Goal: Information Seeking & Learning: Learn about a topic

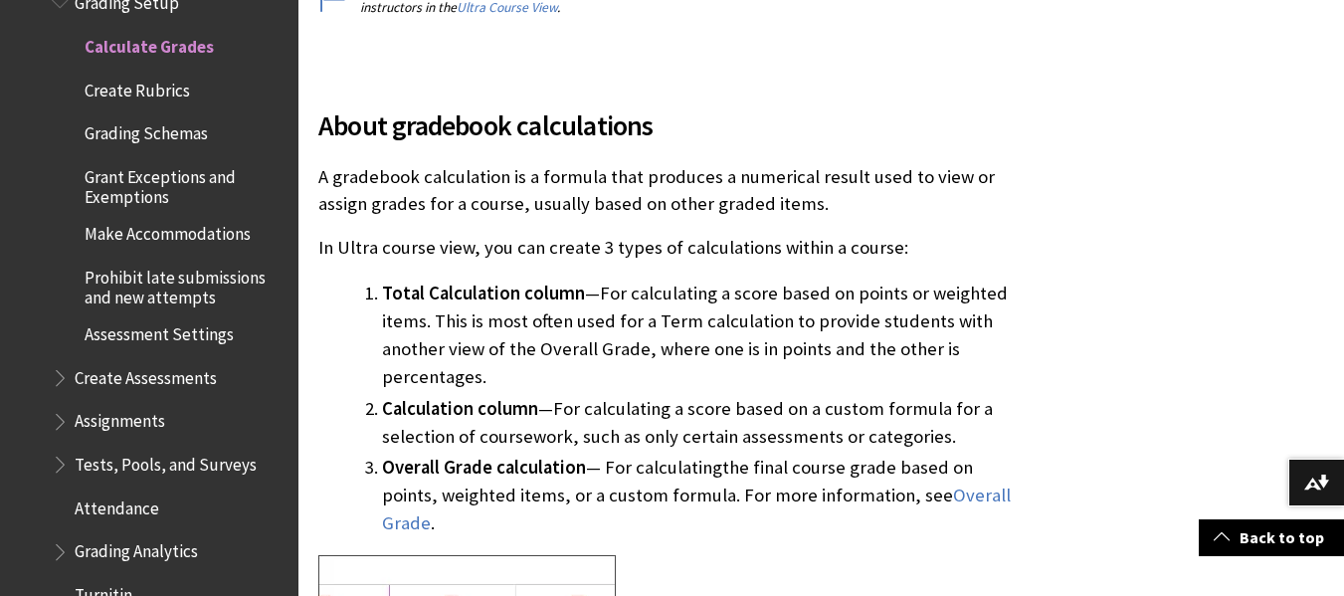
scroll to position [697, 0]
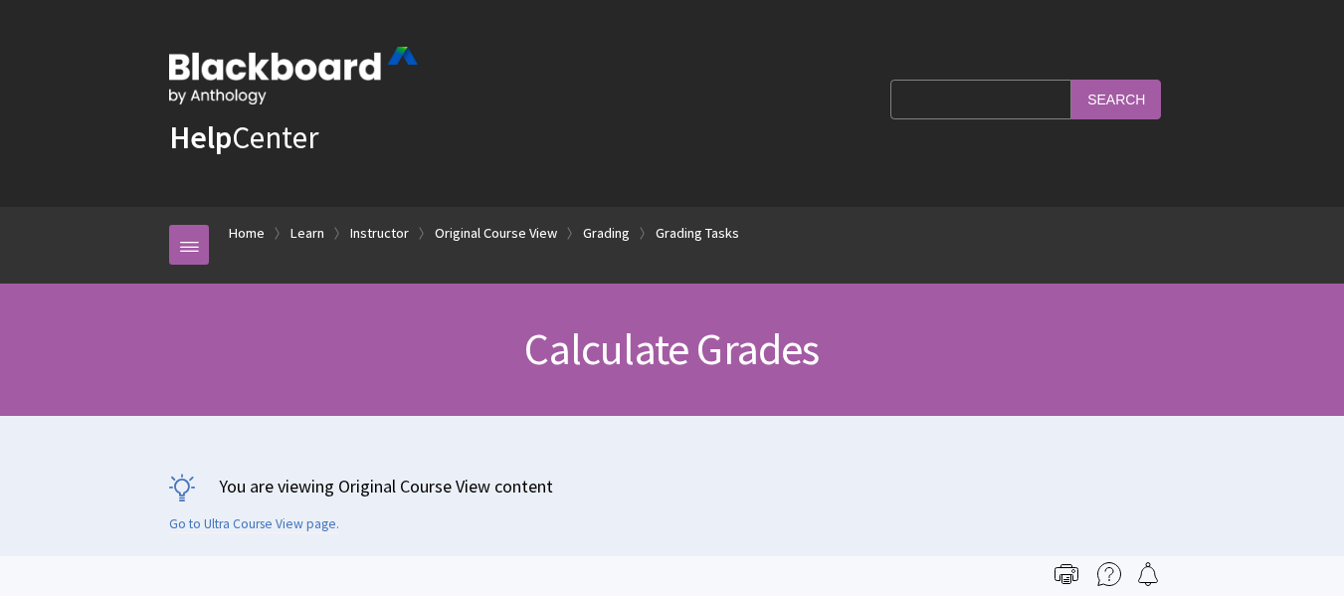
scroll to position [3173, 0]
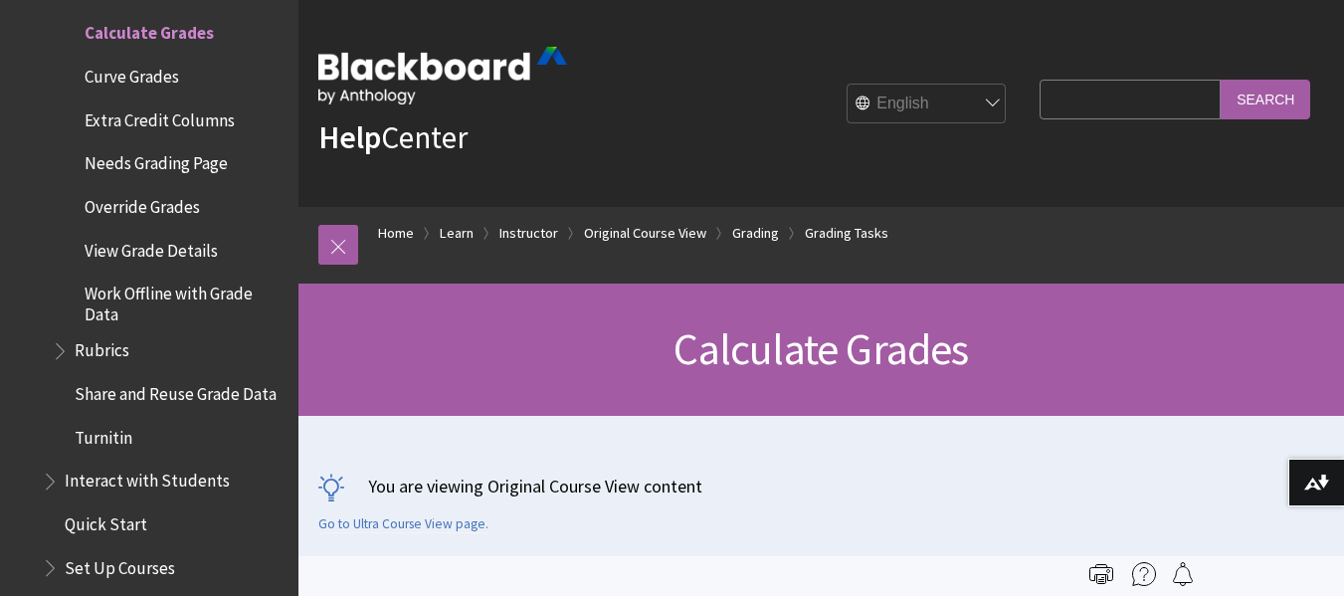
drag, startPoint x: 126, startPoint y: 7, endPoint x: 140, endPoint y: 179, distance: 172.7
click at [140, 174] on span "Needs Grading Page" at bounding box center [156, 160] width 143 height 27
click at [140, 174] on span "Needs Grading Page" at bounding box center [160, 160] width 151 height 27
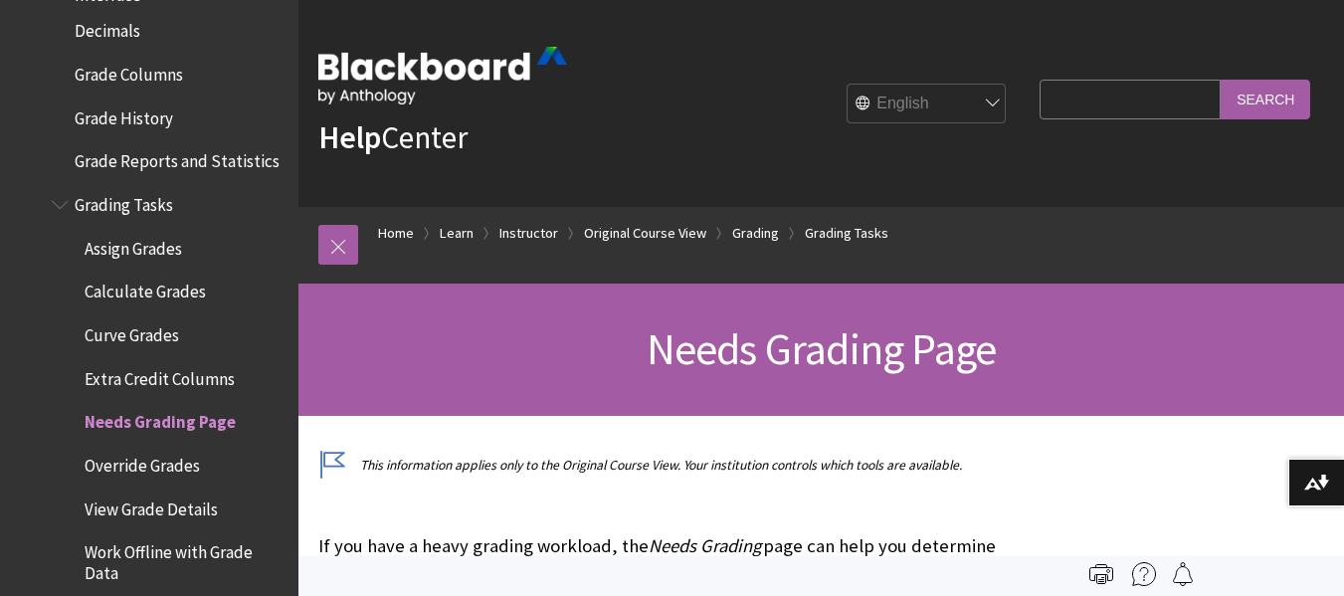
scroll to position [2865, 0]
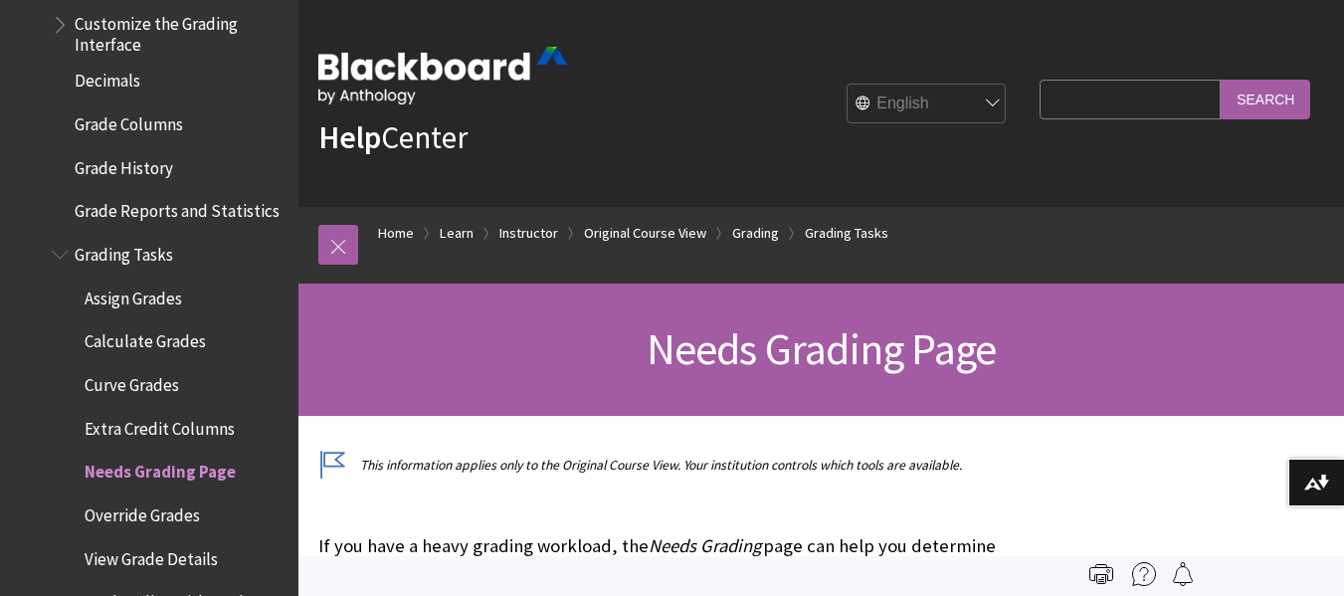
click at [144, 304] on span "Assign Grades" at bounding box center [134, 295] width 98 height 27
click at [144, 304] on span "Assign Grades" at bounding box center [138, 295] width 107 height 27
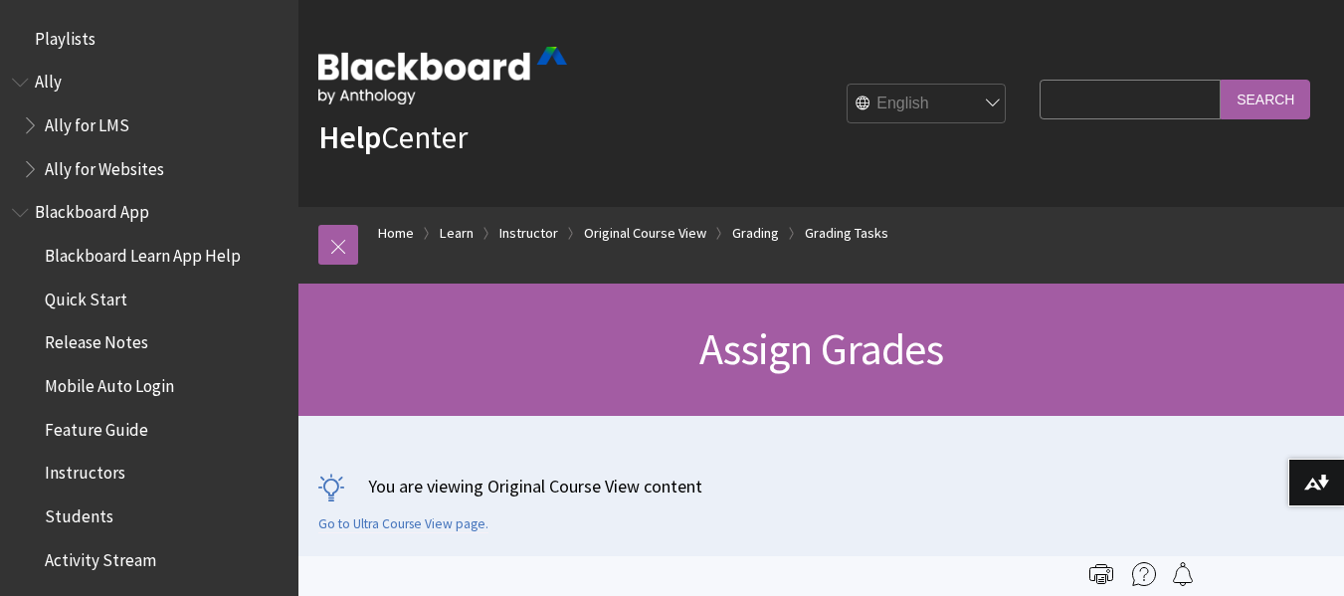
scroll to position [3129, 0]
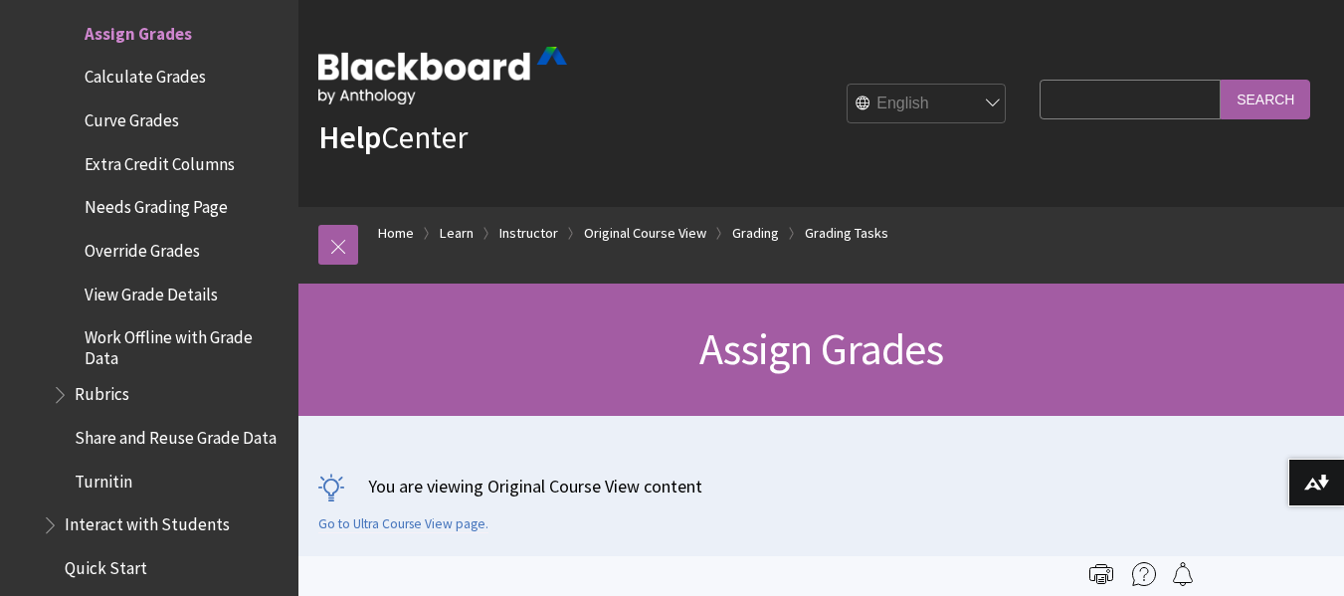
click at [662, 146] on div "Help Center English عربية Català Cymraeg Deutsch Español Suomi Français עברית I…" at bounding box center [822, 103] width 1046 height 207
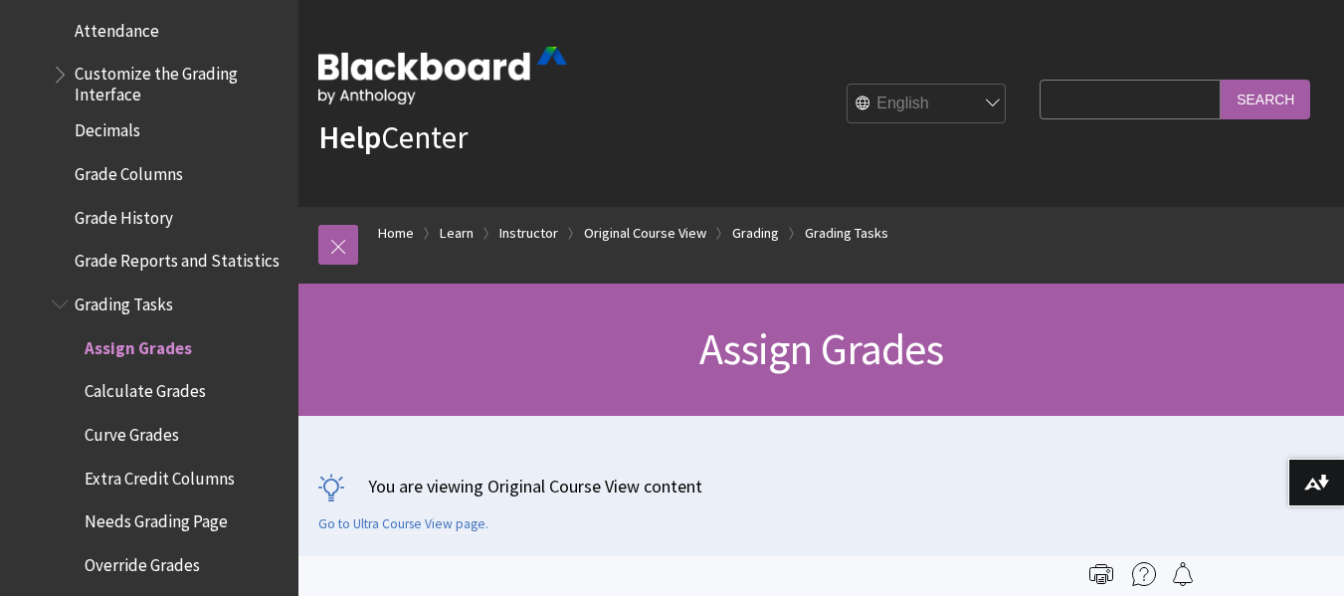
scroll to position [2798, 0]
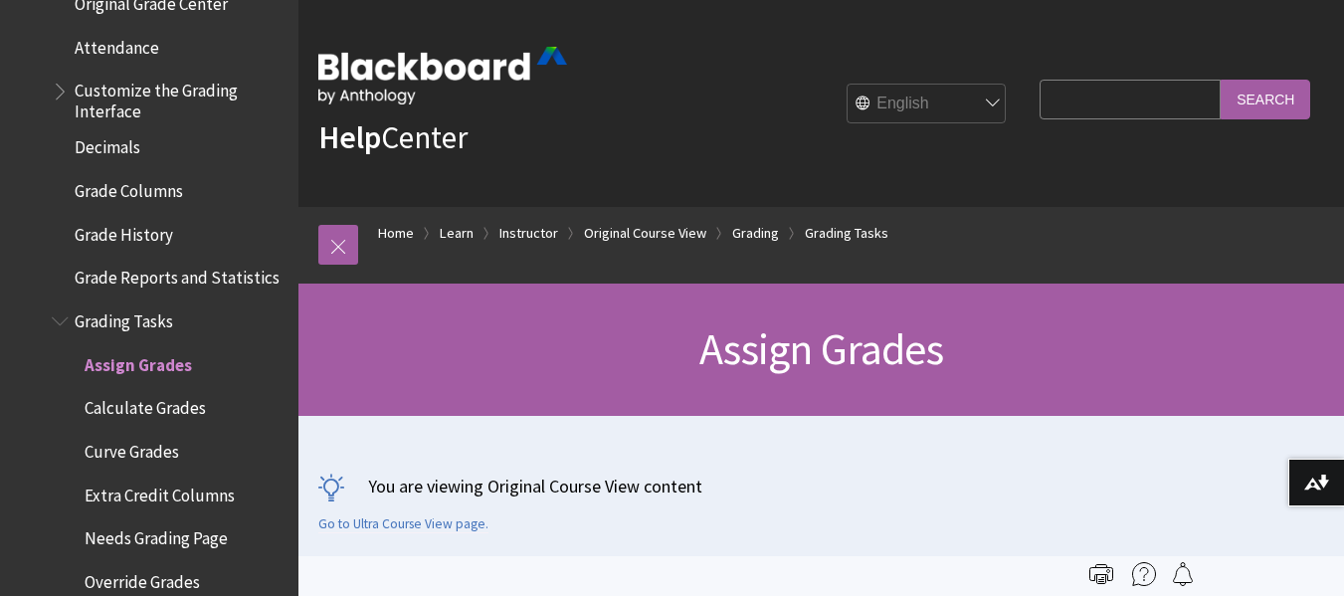
click at [161, 184] on span "Grade Columns" at bounding box center [129, 187] width 108 height 27
click at [161, 184] on span "Grade Columns" at bounding box center [133, 187] width 116 height 27
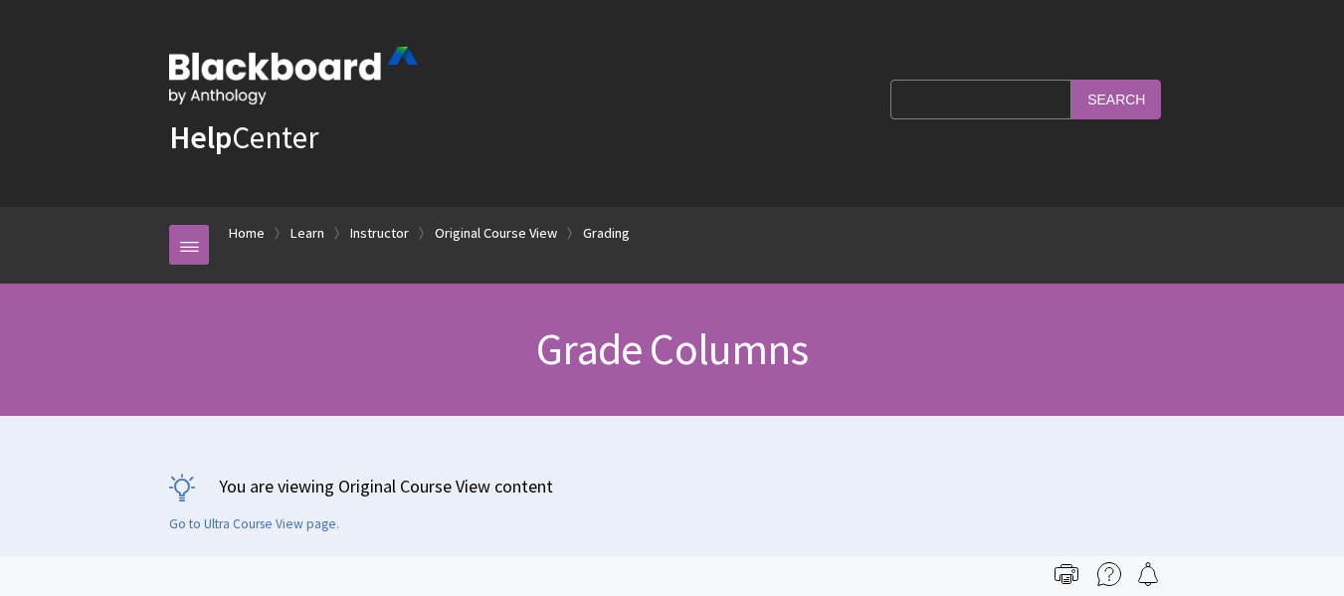
scroll to position [2942, 0]
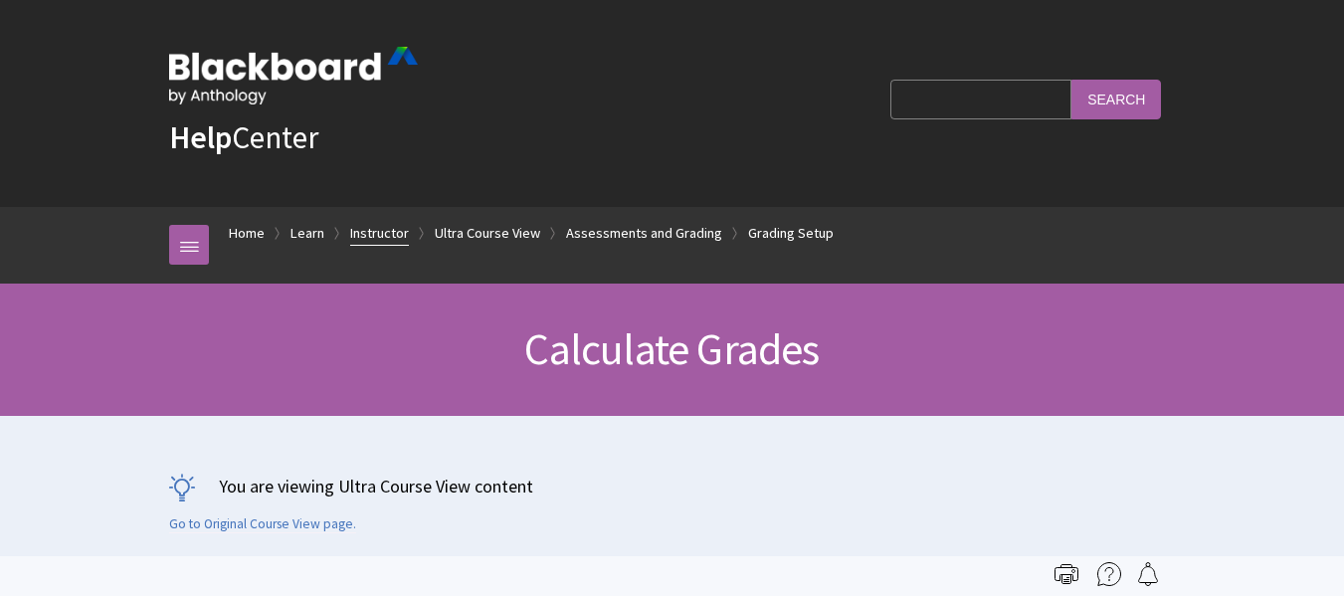
scroll to position [3073, 0]
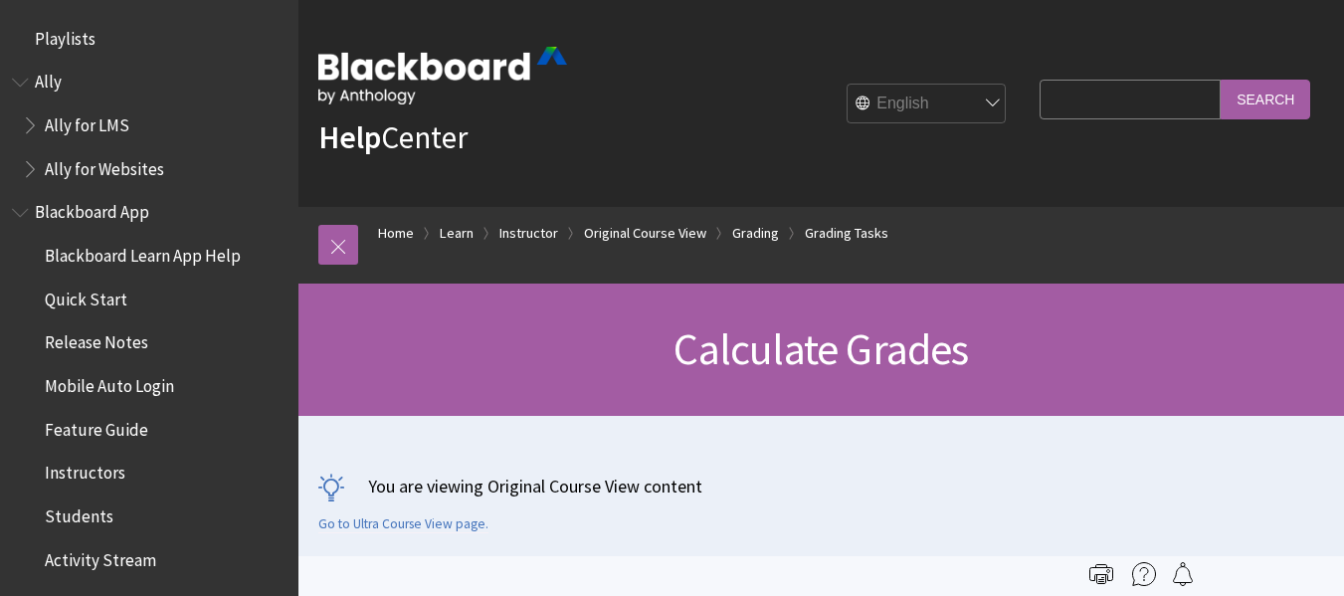
scroll to position [3173, 0]
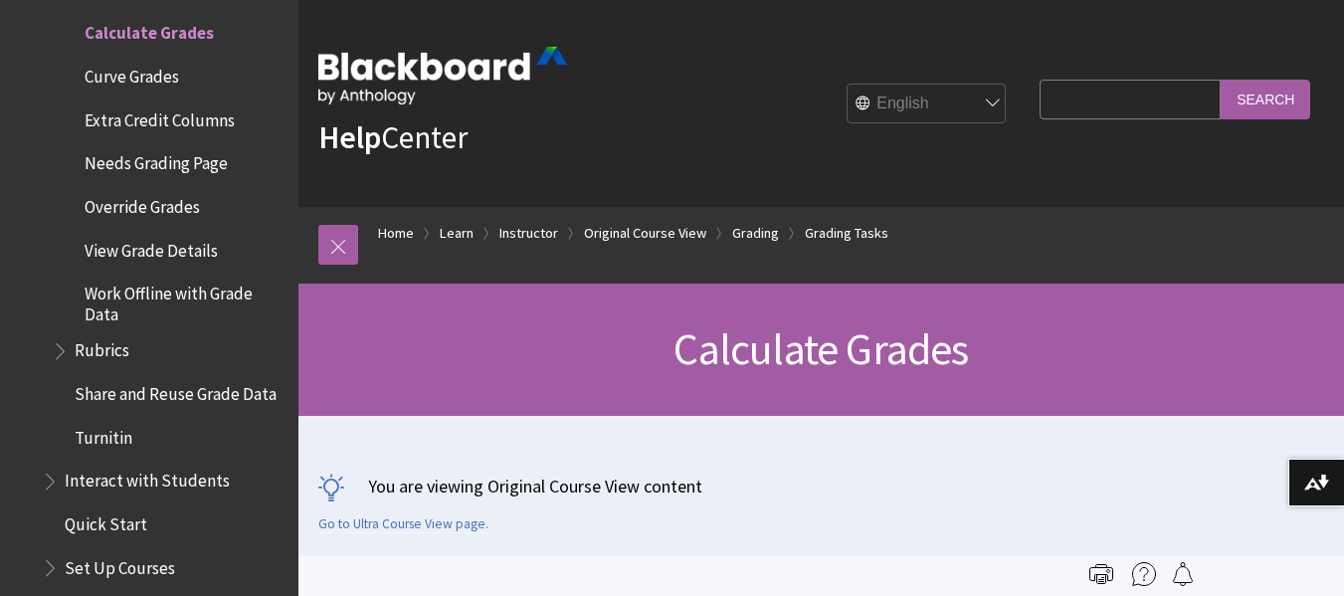
drag, startPoint x: 1340, startPoint y: 9, endPoint x: 1339, endPoint y: 73, distance: 63.7
click at [1339, 73] on div "Help Center English عربية Català Cymraeg Deutsch Español Suomi Français עברית I…" at bounding box center [822, 103] width 1046 height 207
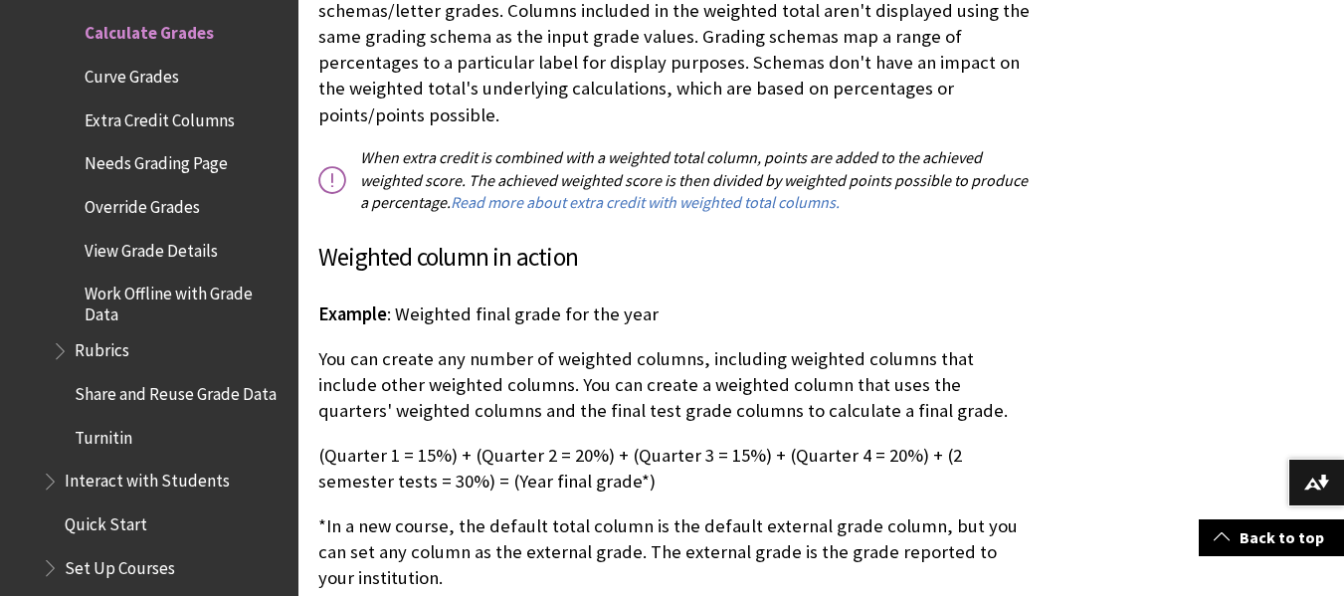
scroll to position [5293, 0]
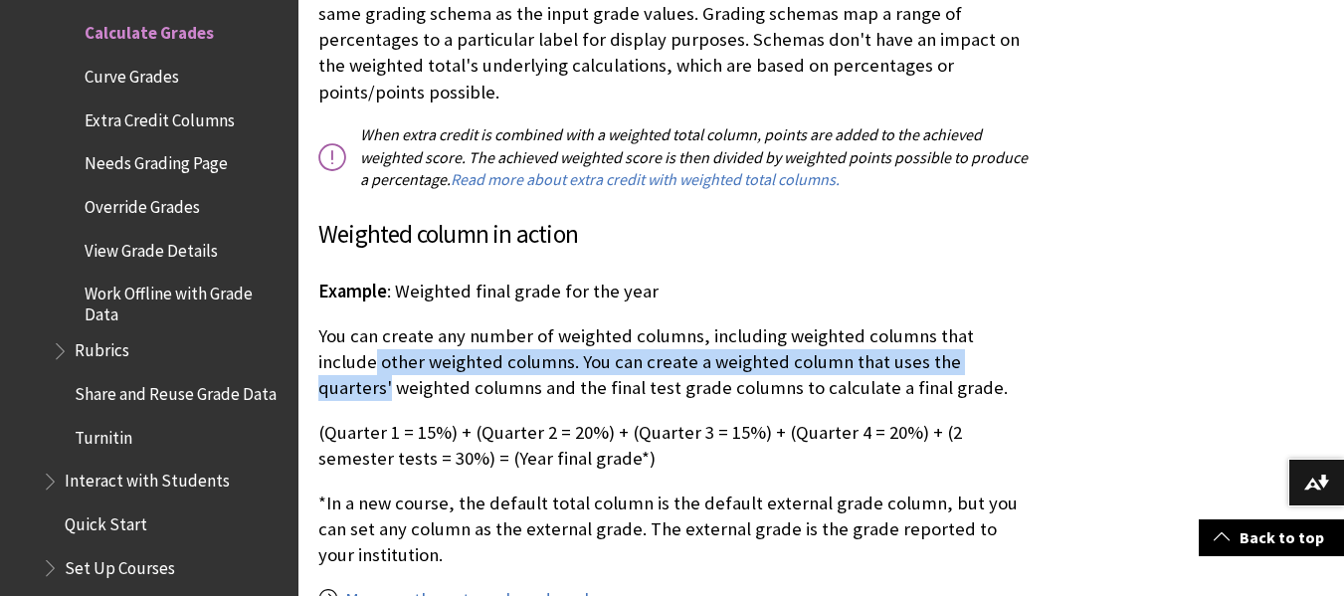
drag, startPoint x: 1343, startPoint y: 249, endPoint x: 1329, endPoint y: 297, distance: 49.8
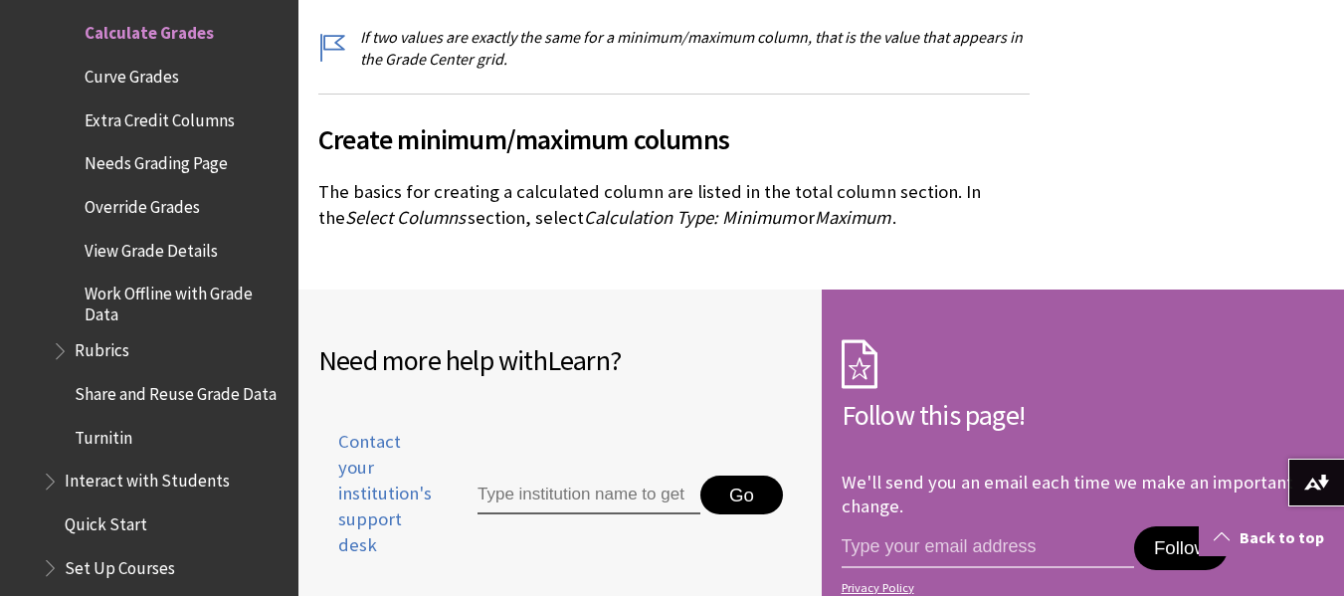
scroll to position [12256, 0]
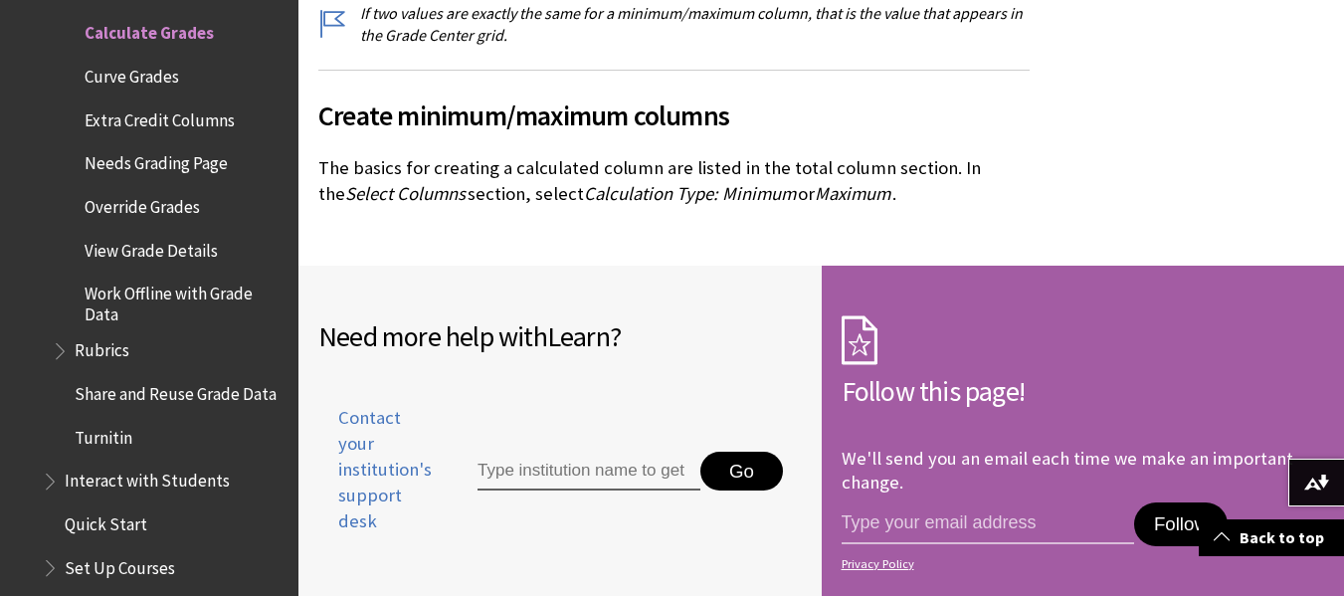
click at [1172, 503] on button "Follow" at bounding box center [1181, 525] width 94 height 44
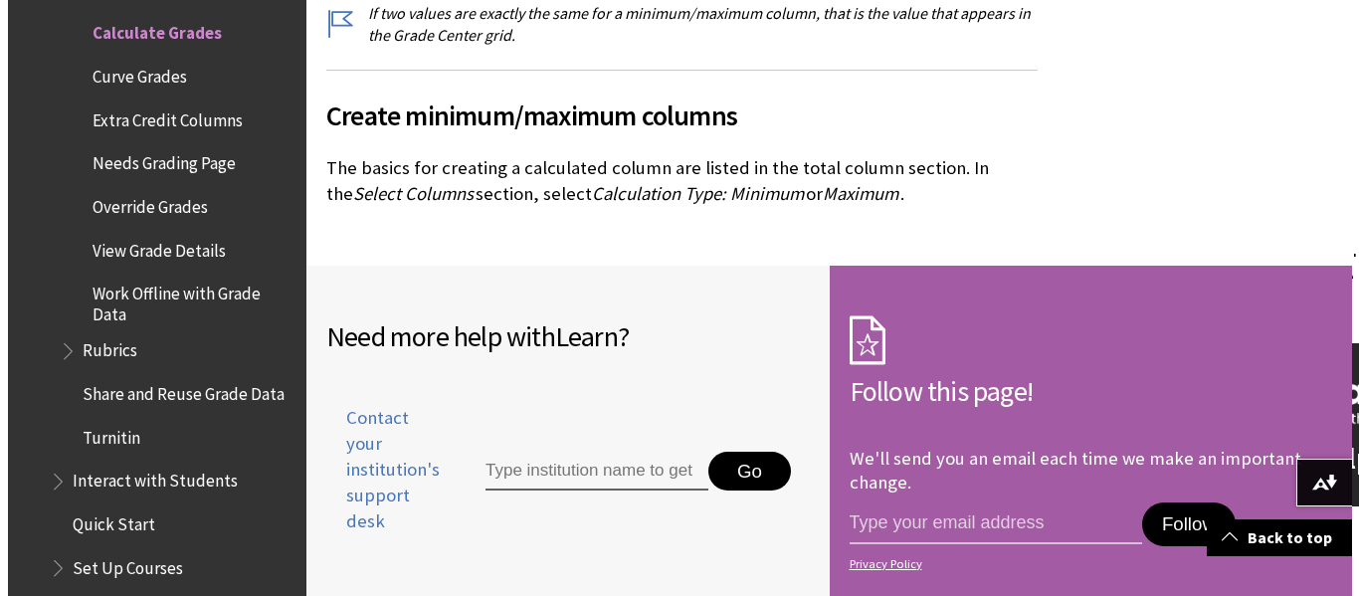
scroll to position [12131, 0]
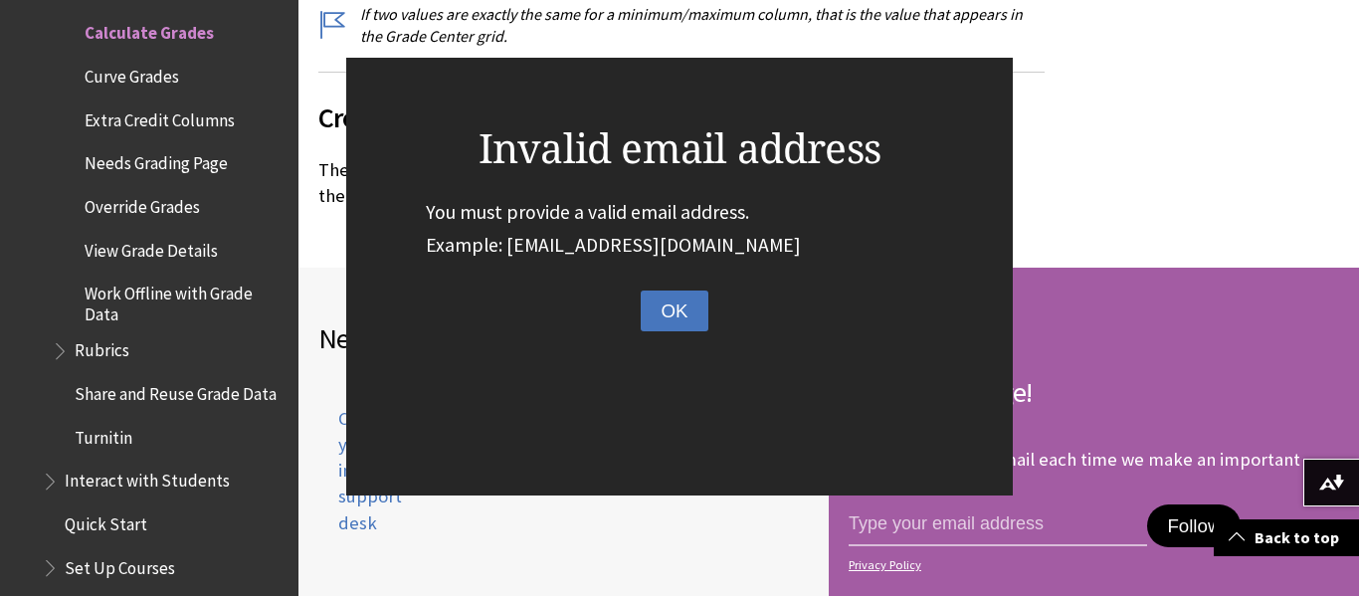
click at [664, 313] on button "OK" at bounding box center [674, 312] width 67 height 42
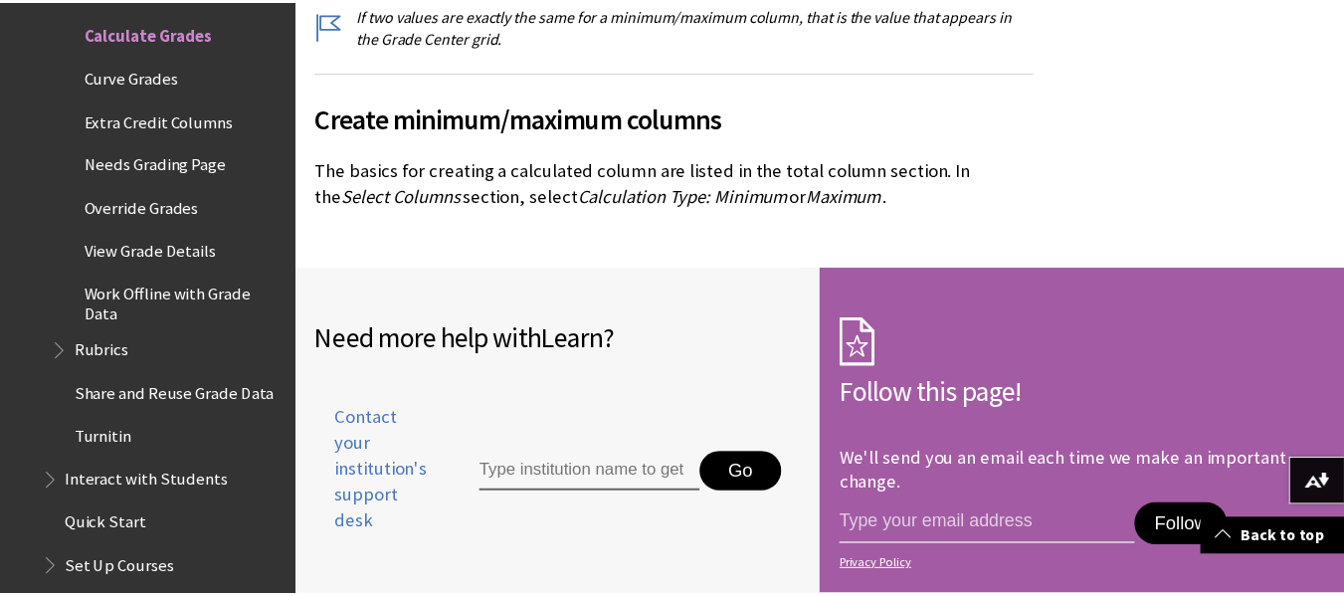
scroll to position [12256, 0]
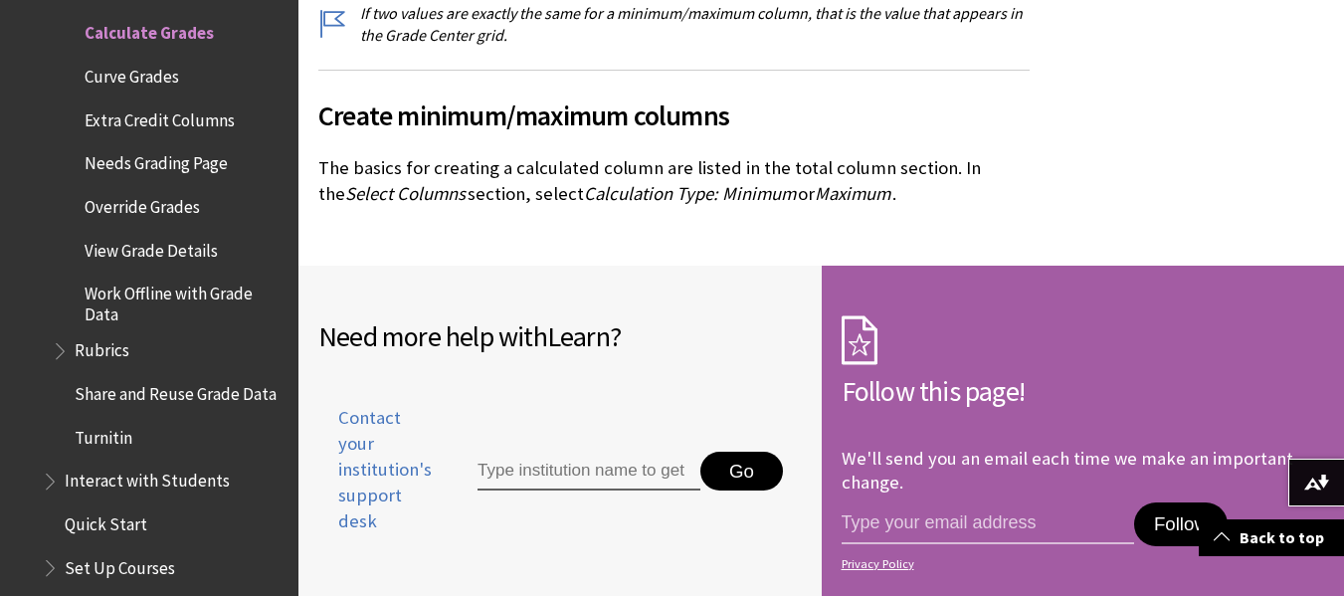
click at [171, 261] on span "View Grade Details" at bounding box center [151, 247] width 133 height 27
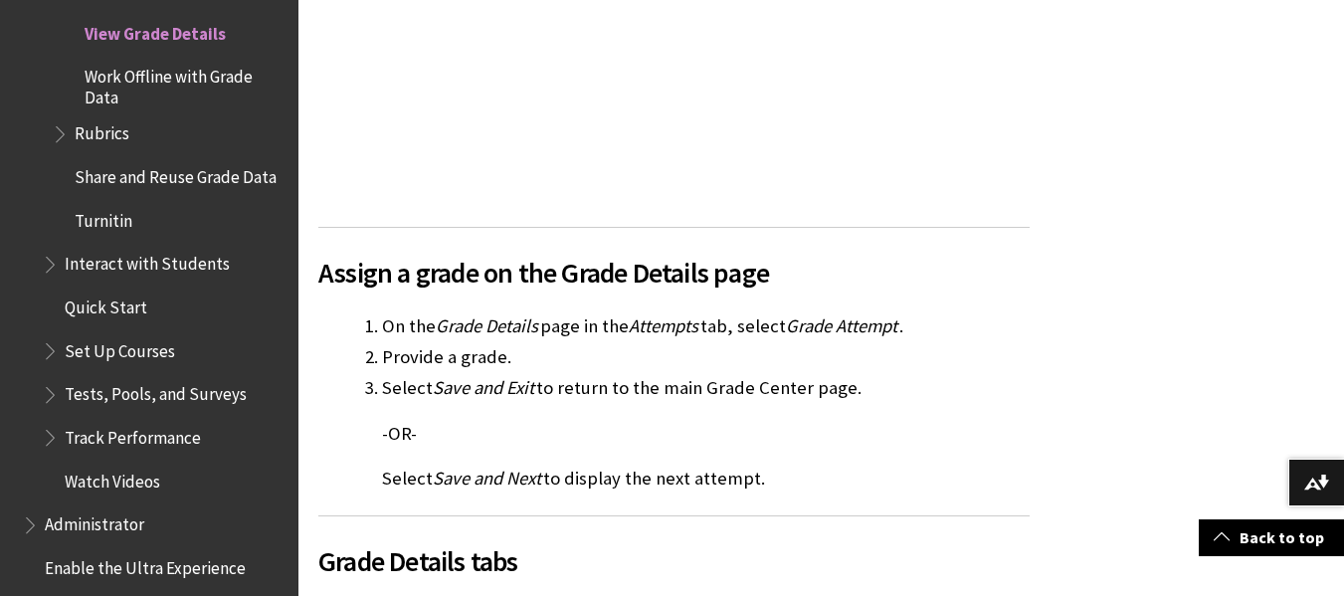
scroll to position [1085, 0]
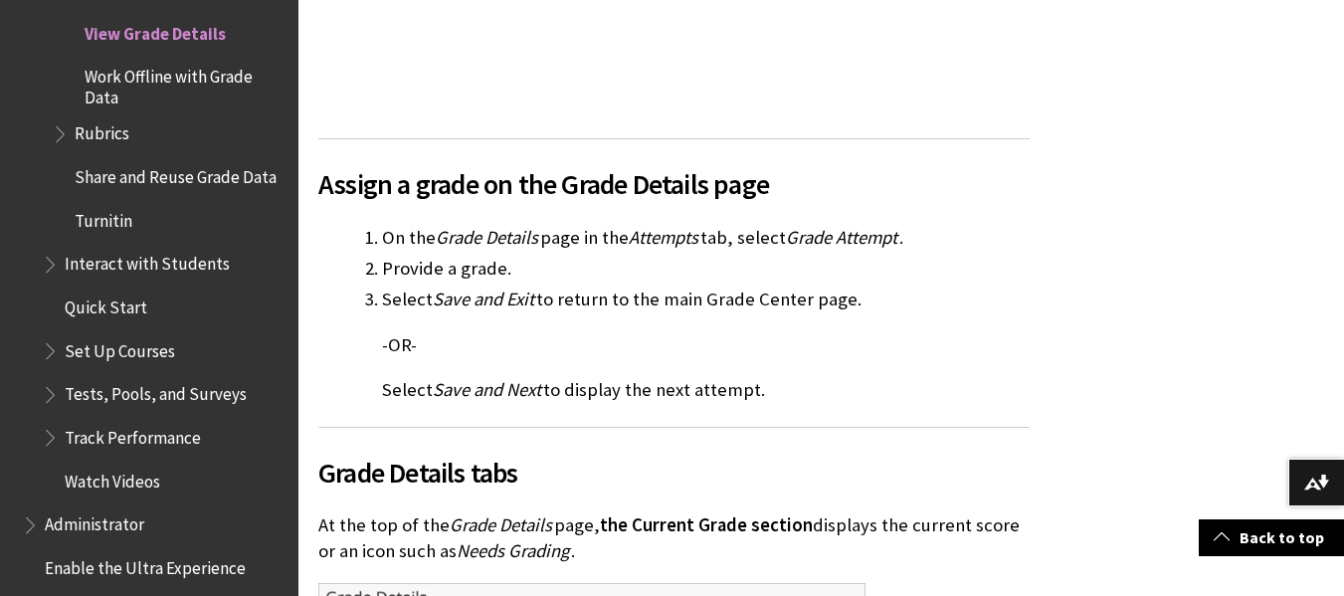
drag, startPoint x: 1217, startPoint y: 5, endPoint x: 122, endPoint y: 103, distance: 1099.0
click at [122, 103] on span "Work Offline with Grade Data" at bounding box center [185, 84] width 200 height 47
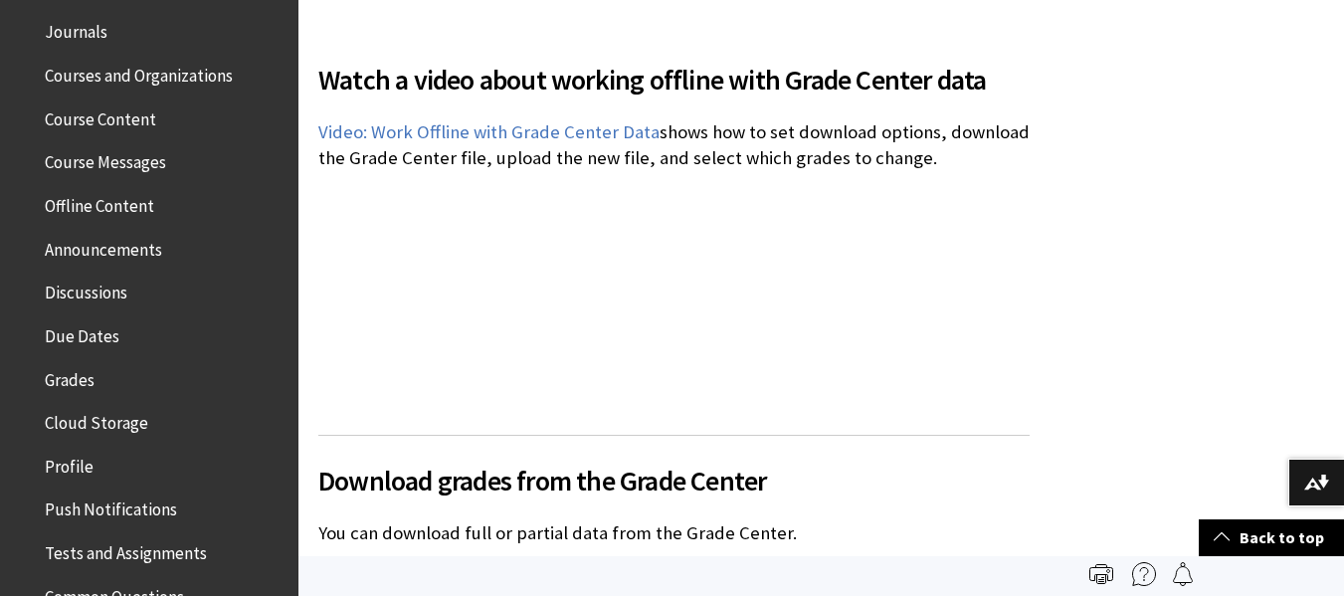
scroll to position [662, 0]
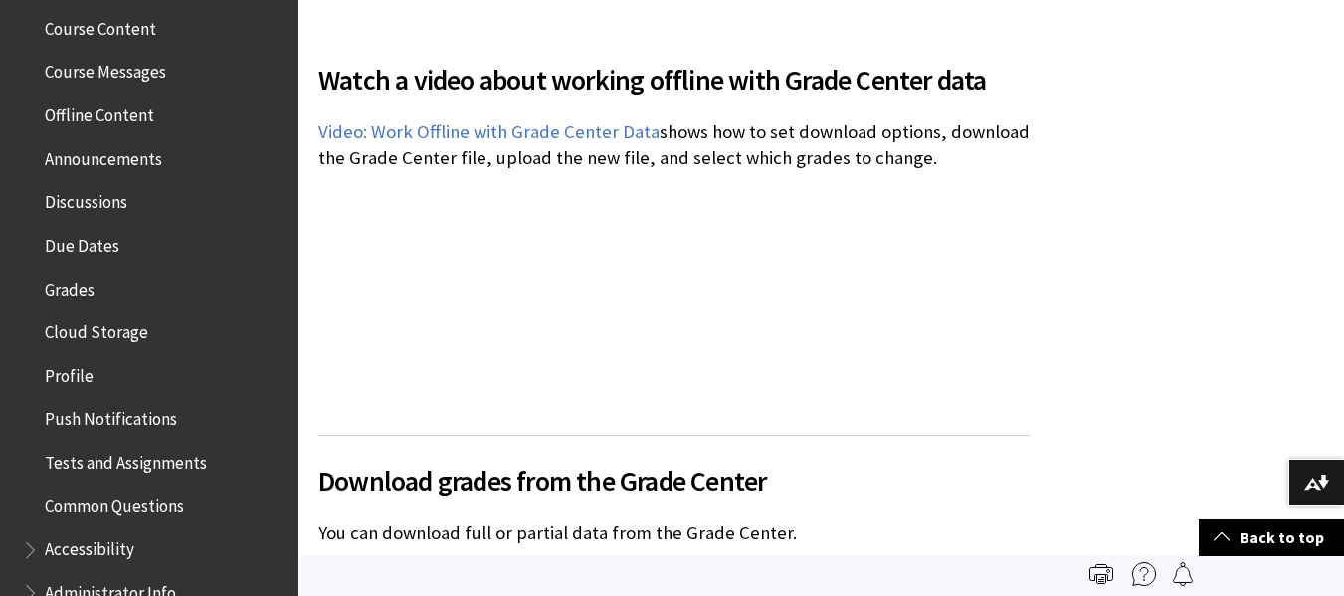
click at [149, 70] on span "Course Messages" at bounding box center [105, 69] width 121 height 27
click at [149, 70] on span "Course Messages" at bounding box center [110, 69] width 130 height 27
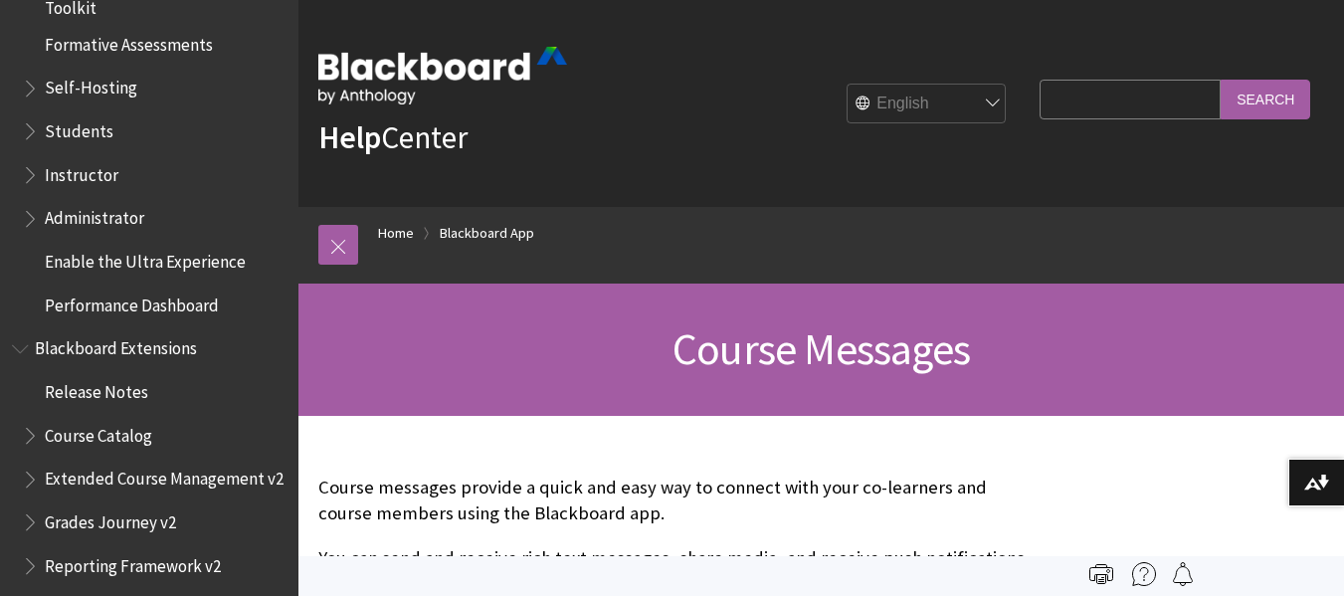
click at [1061, 98] on input "Search Query" at bounding box center [1130, 99] width 181 height 39
type input "vidios on grading"
click at [1221, 80] on input "Search" at bounding box center [1266, 99] width 90 height 39
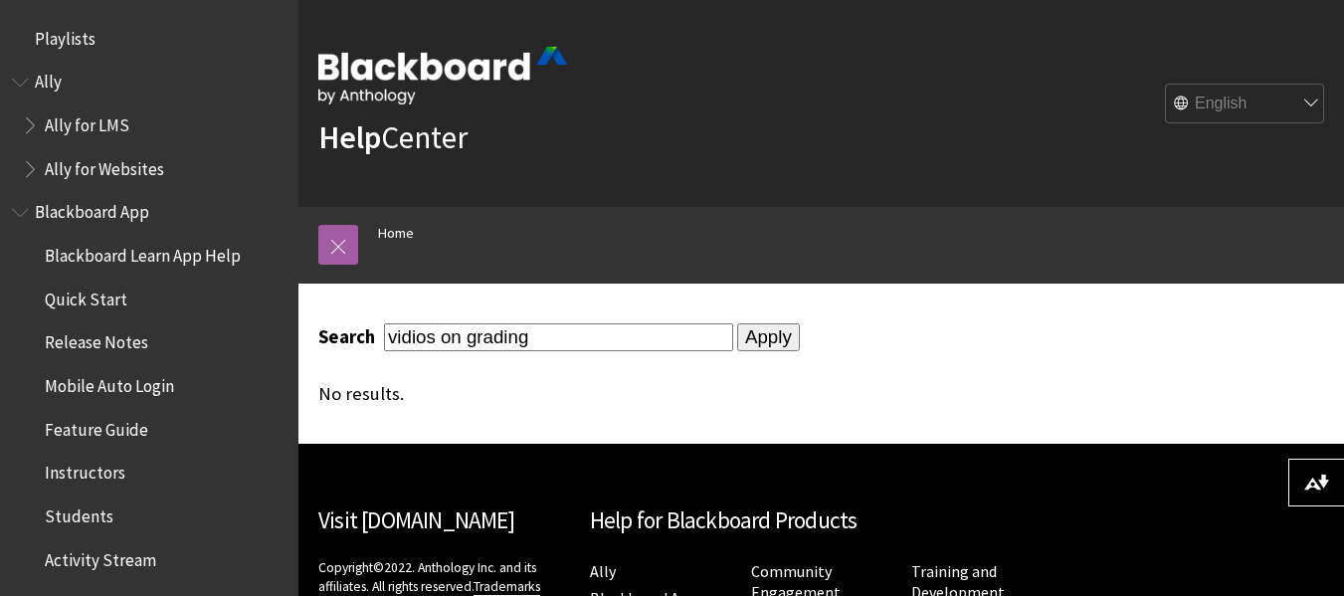
click at [412, 332] on input "vidios on grading" at bounding box center [558, 336] width 349 height 27
type input "videos on grading"
click at [744, 342] on input "Apply" at bounding box center [768, 337] width 63 height 28
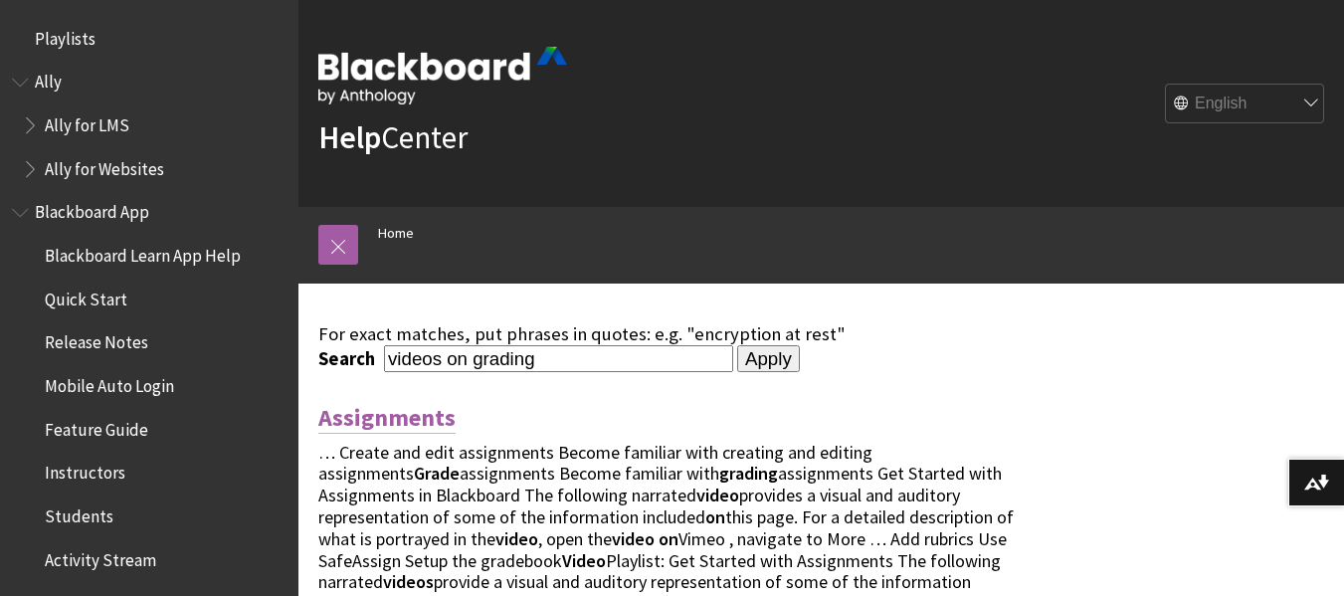
click at [398, 411] on link "Assignments" at bounding box center [386, 418] width 137 height 32
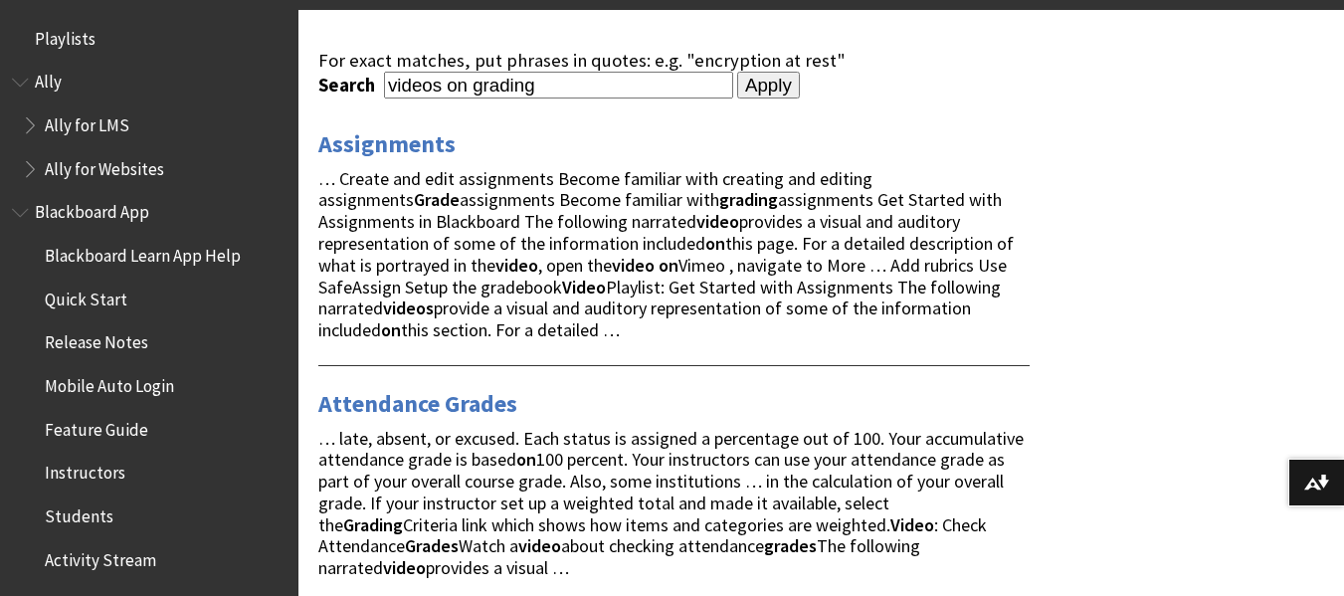
scroll to position [751, 0]
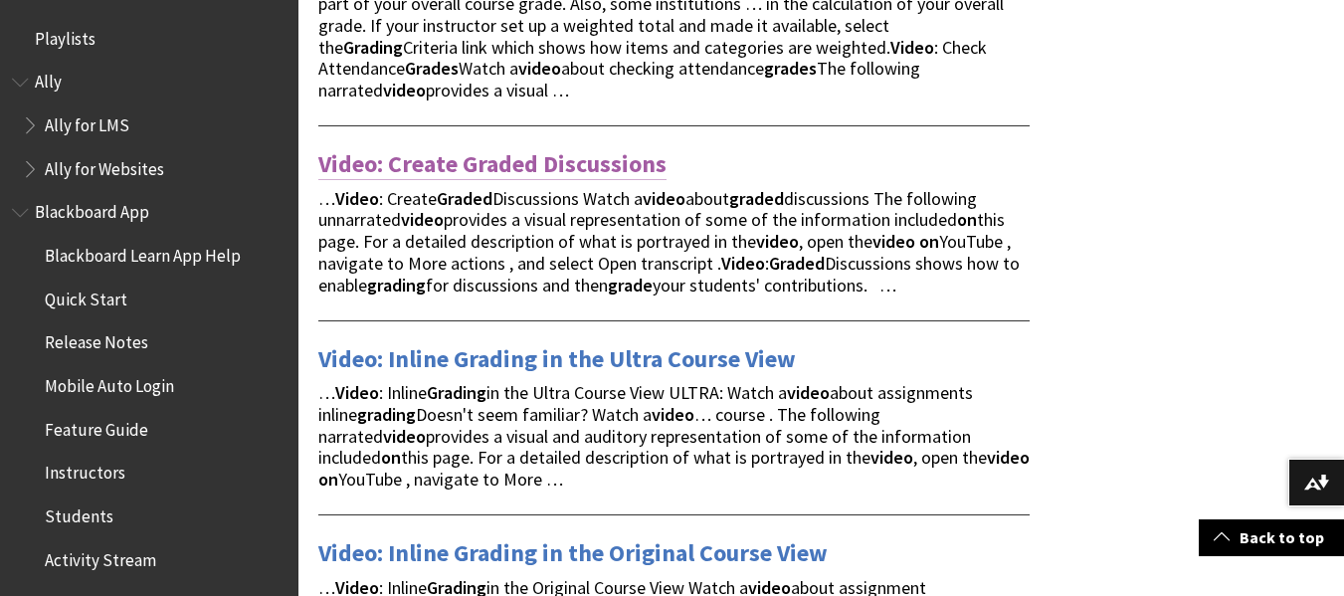
click at [615, 166] on link "Video: Create Graded Discussions" at bounding box center [492, 164] width 348 height 32
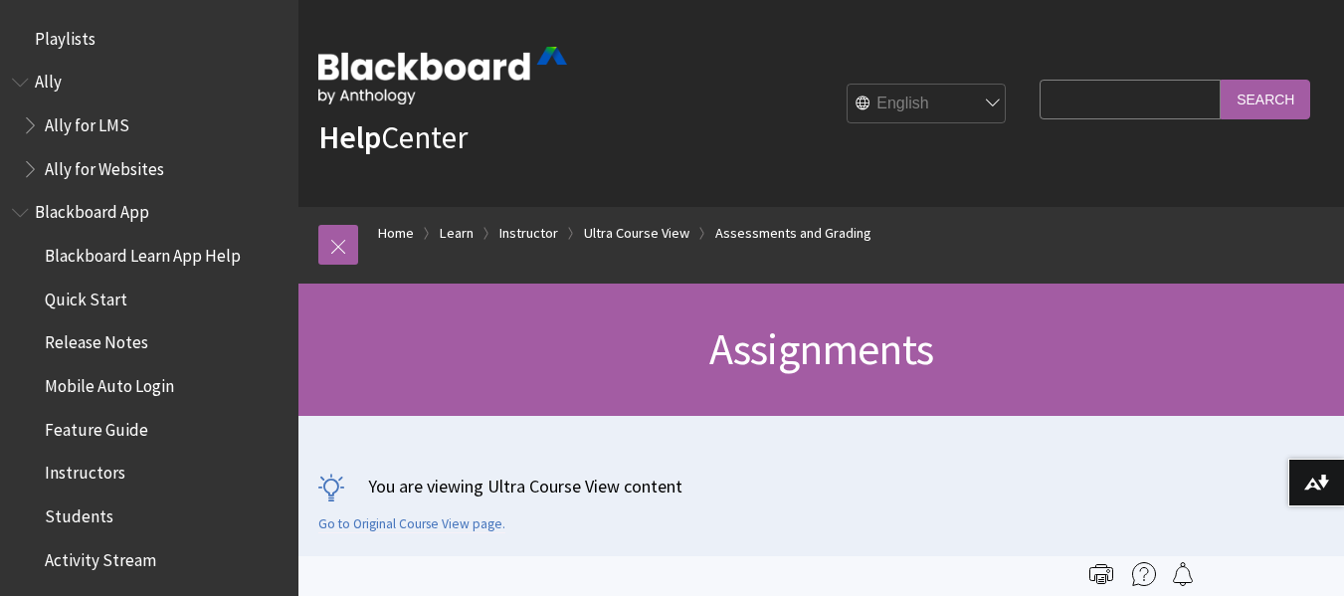
scroll to position [3117, 0]
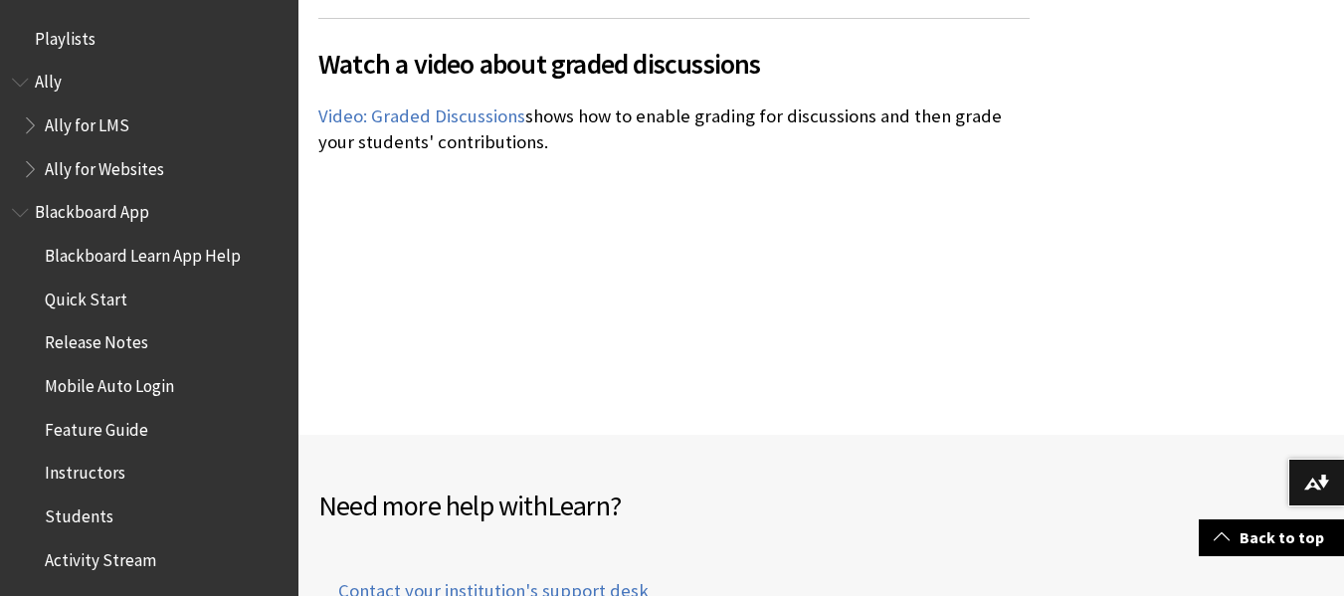
scroll to position [491, 0]
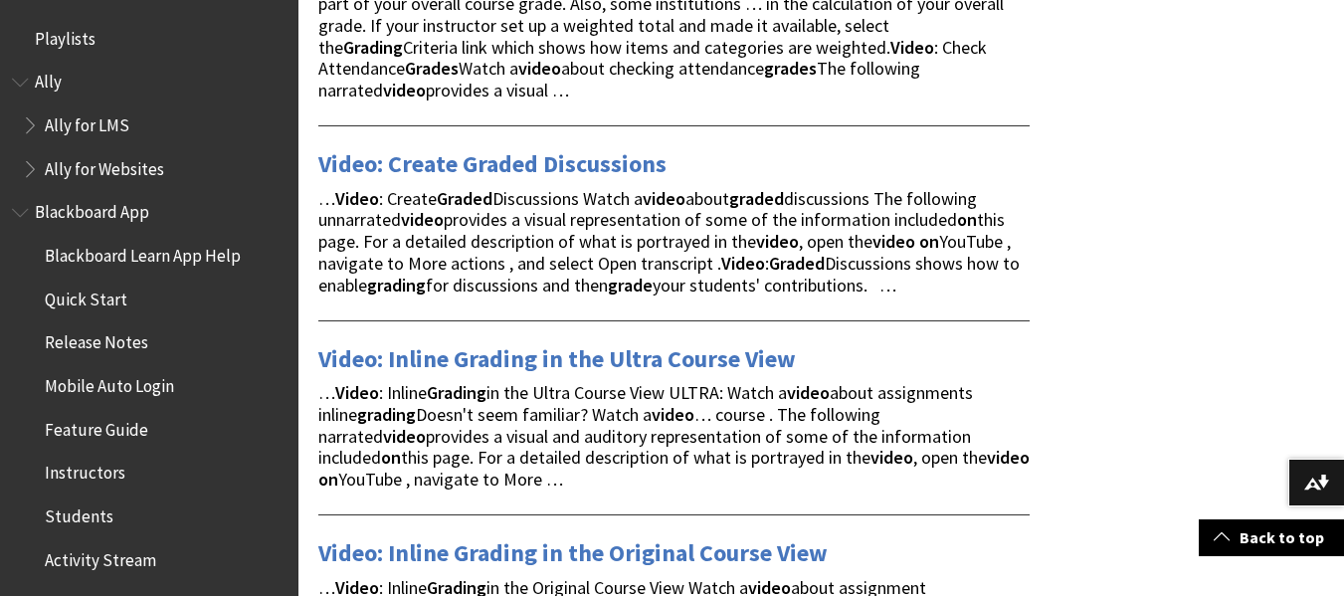
scroll to position [751, 0]
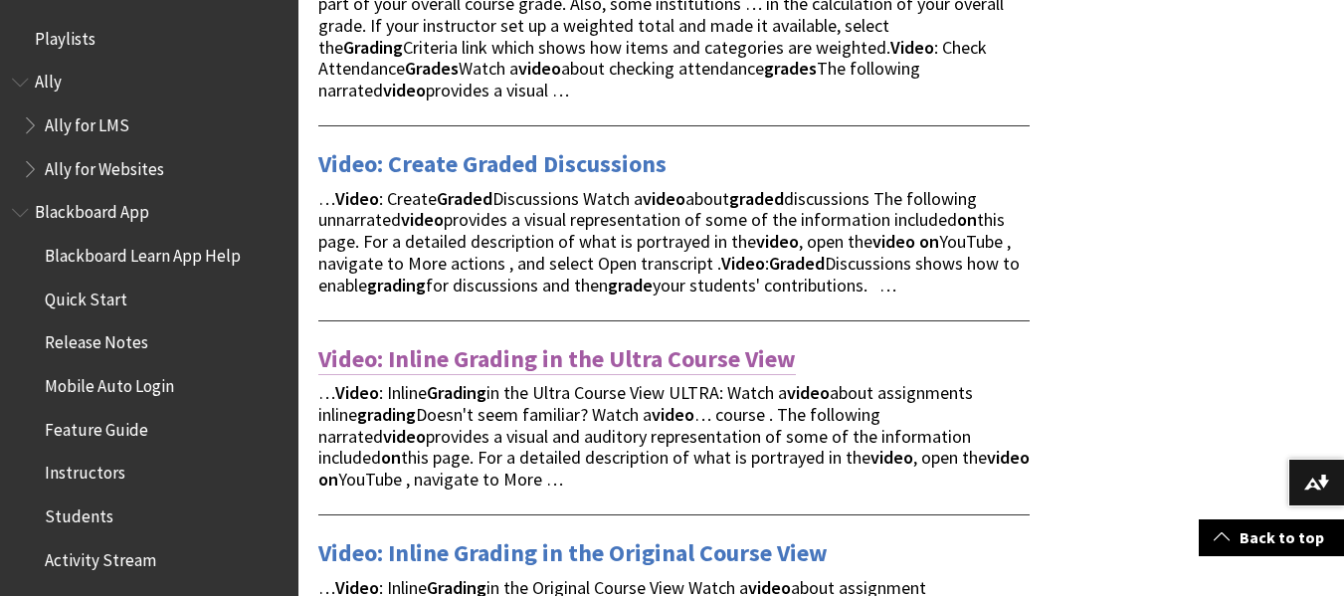
click at [535, 370] on link "Video: Inline Grading in the Ultra Course View" at bounding box center [557, 359] width 478 height 32
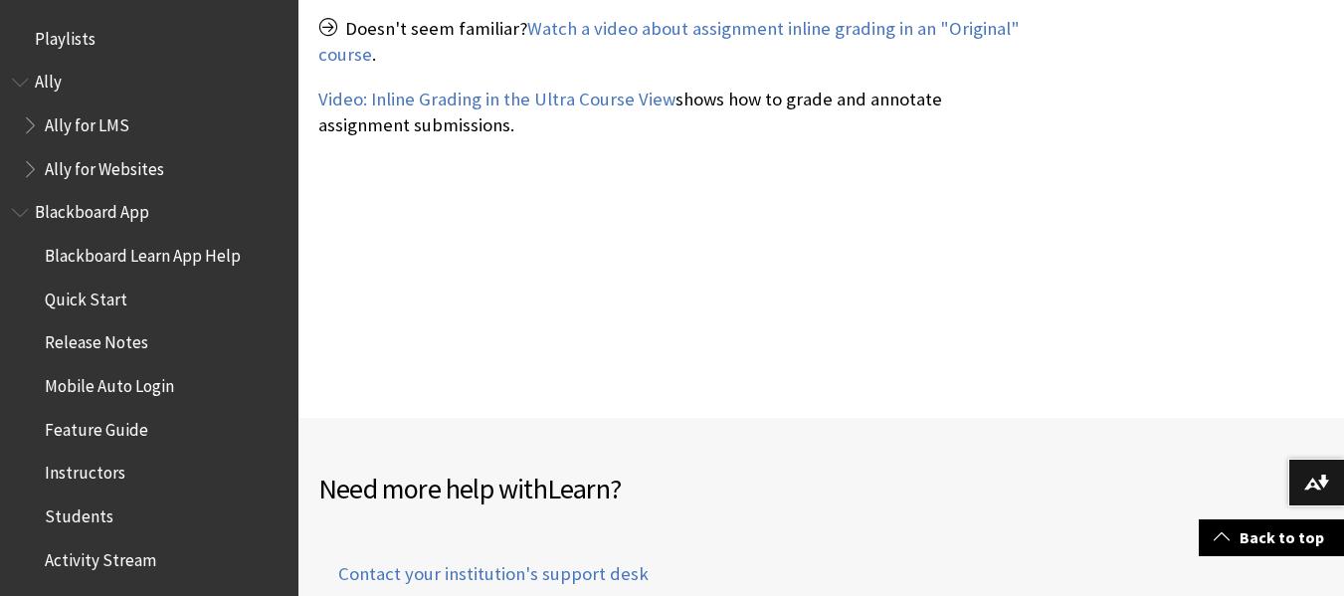
scroll to position [389, 0]
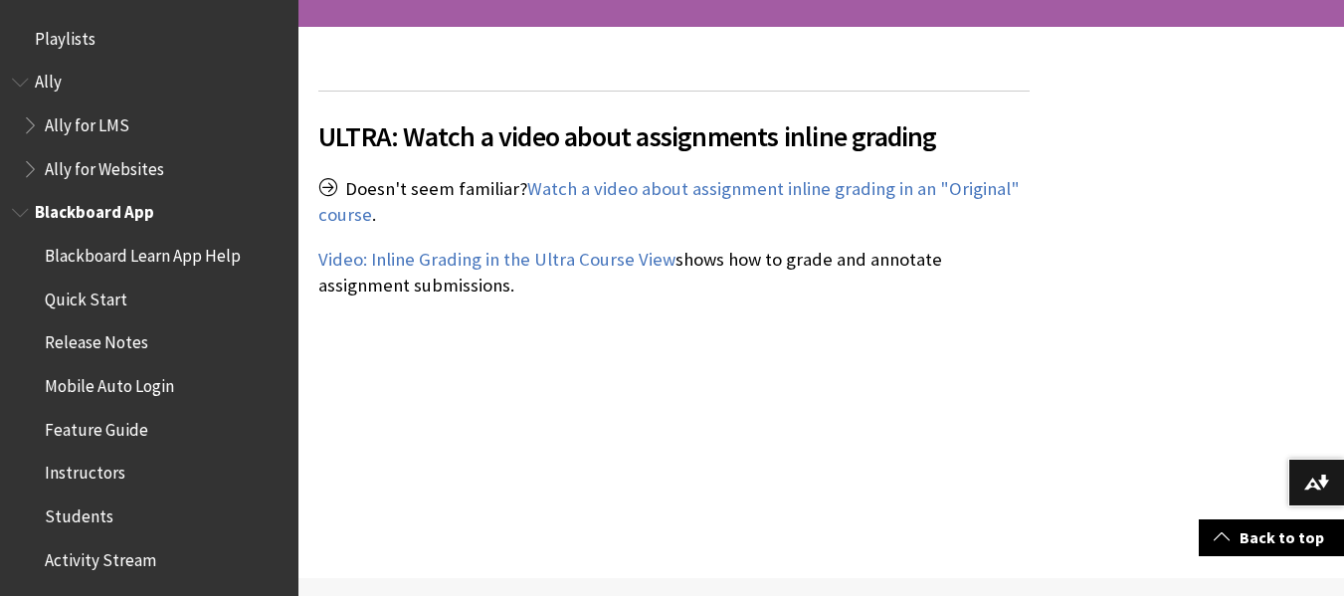
click at [69, 204] on span "Blackboard App" at bounding box center [94, 209] width 119 height 27
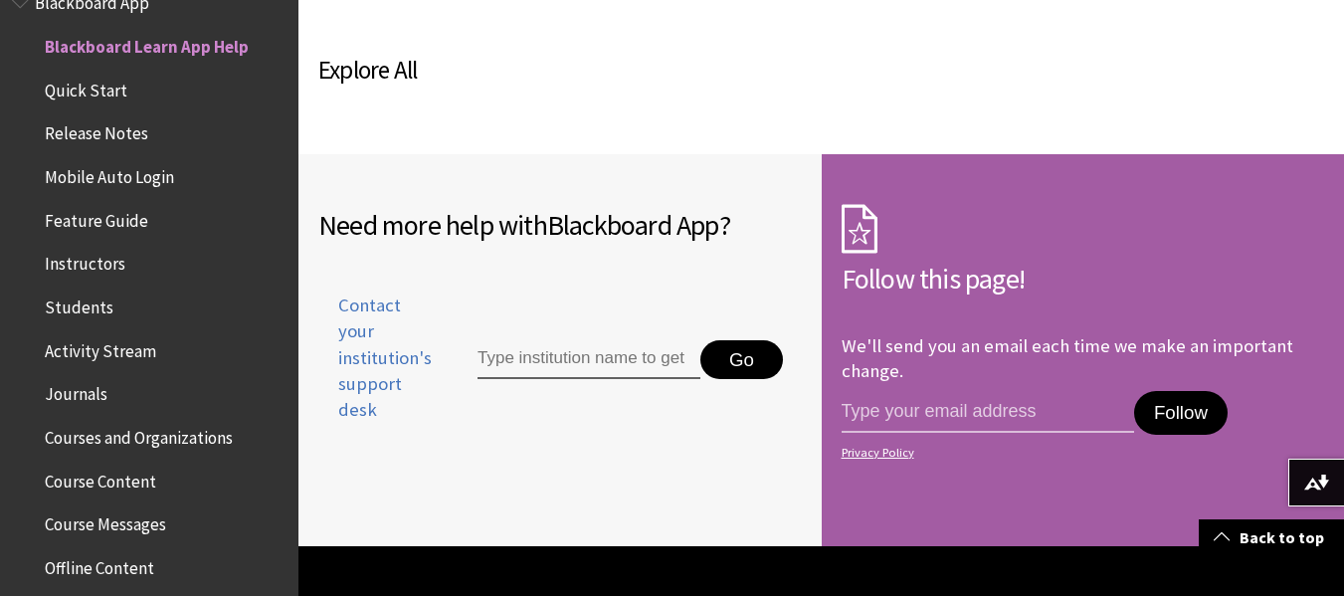
scroll to position [1373, 0]
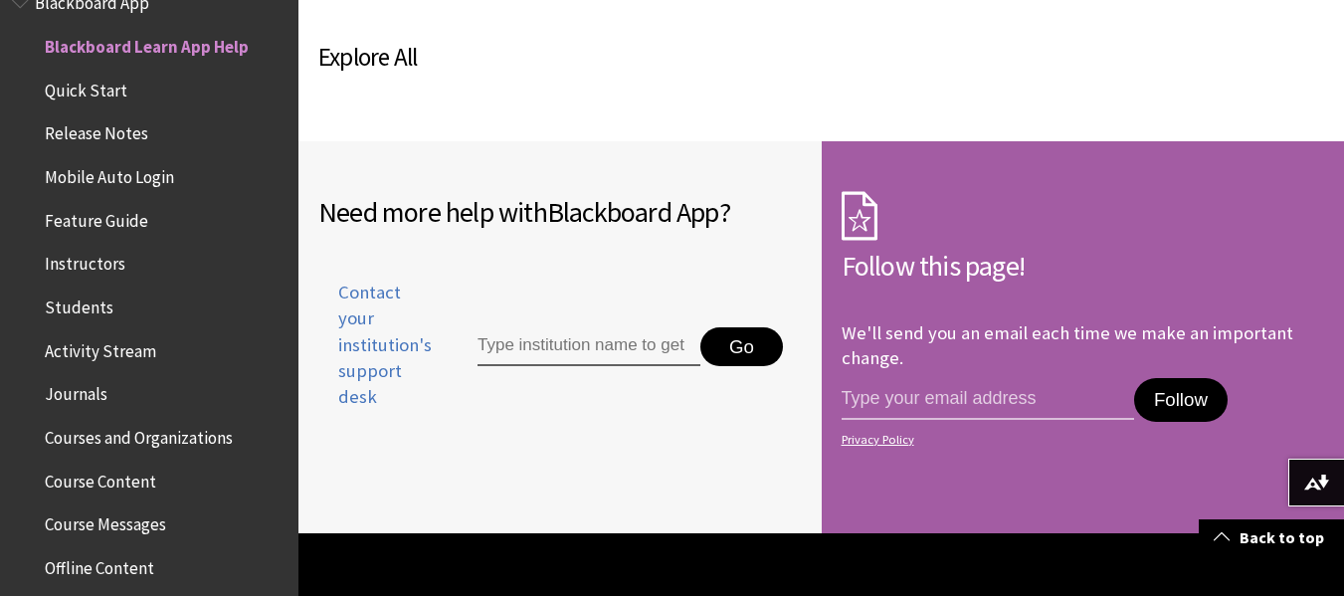
drag, startPoint x: 1156, startPoint y: 389, endPoint x: 1275, endPoint y: 354, distance: 123.4
click at [1155, 388] on button "Follow" at bounding box center [1181, 400] width 94 height 44
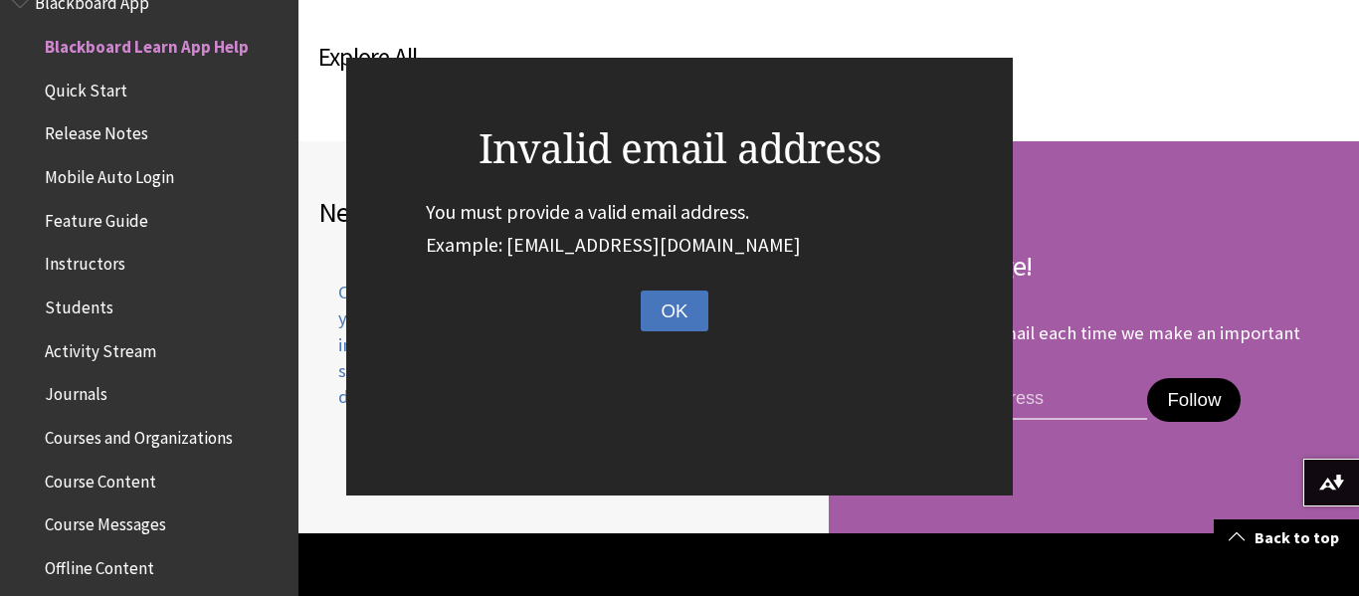
click at [681, 292] on button "OK" at bounding box center [674, 312] width 67 height 42
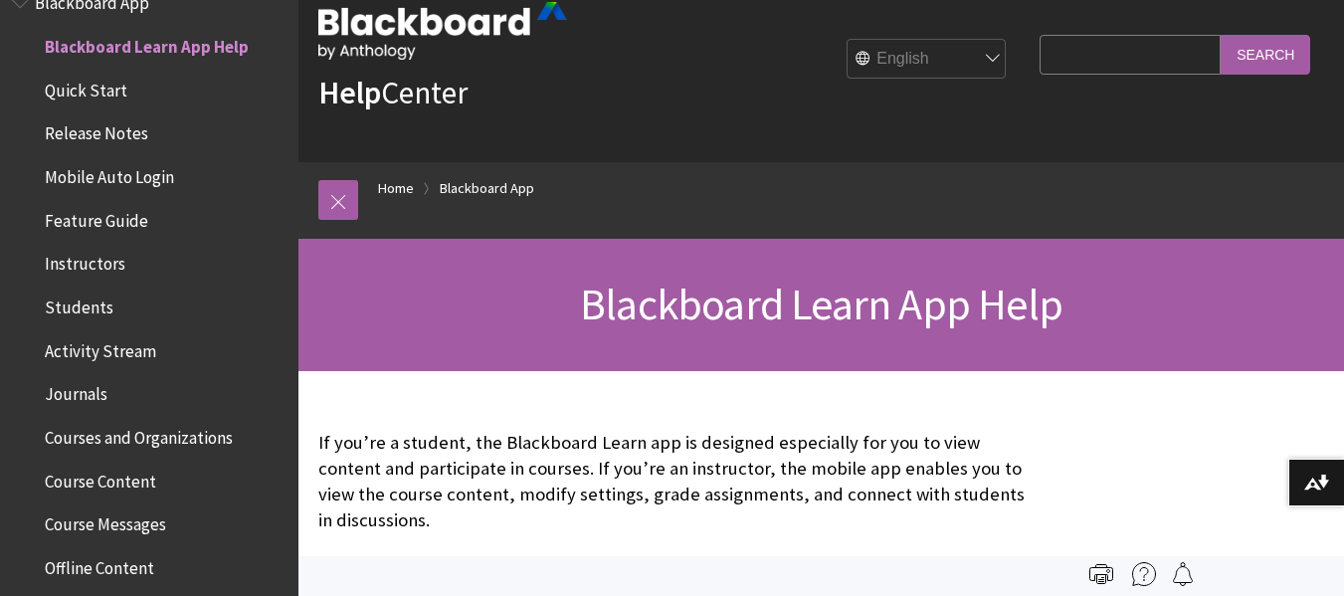
scroll to position [0, 0]
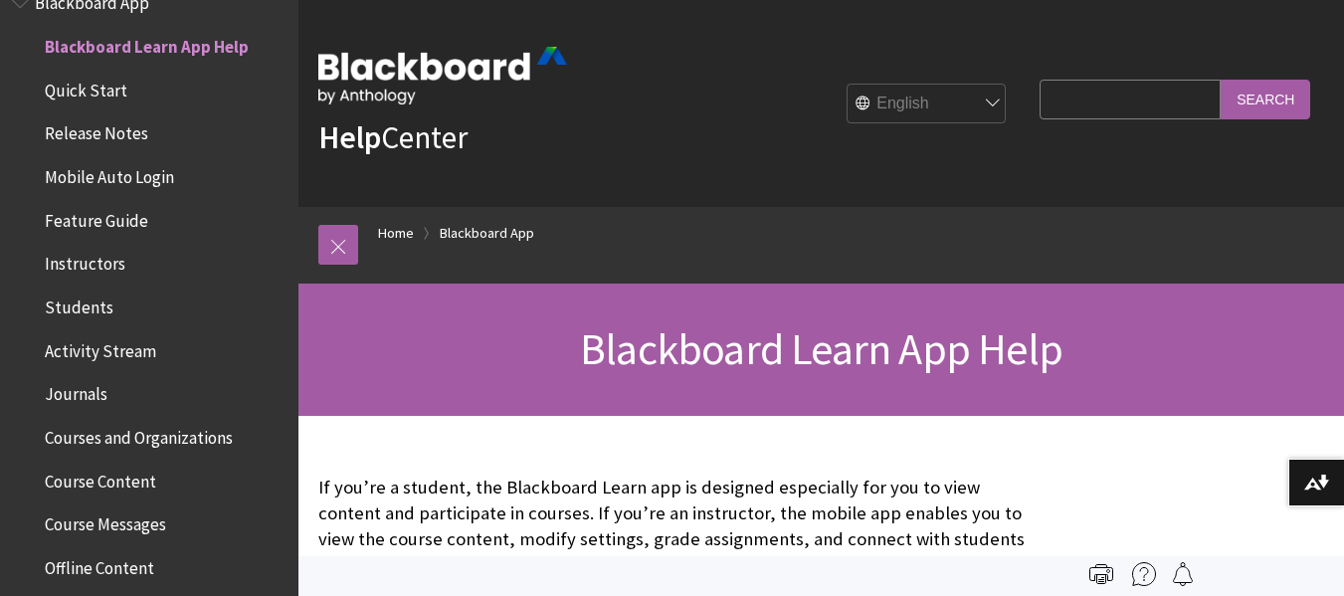
click at [107, 249] on span "Instructors" at bounding box center [85, 261] width 81 height 27
click at [107, 249] on span "Instructors" at bounding box center [89, 261] width 89 height 27
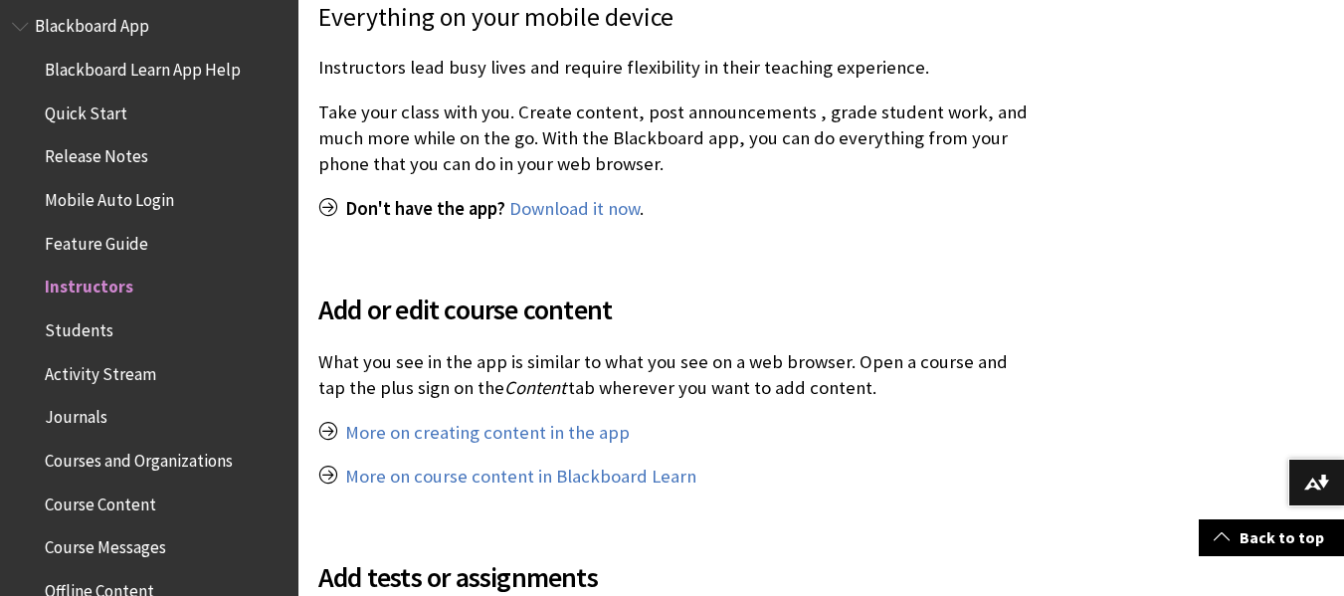
scroll to position [161, 0]
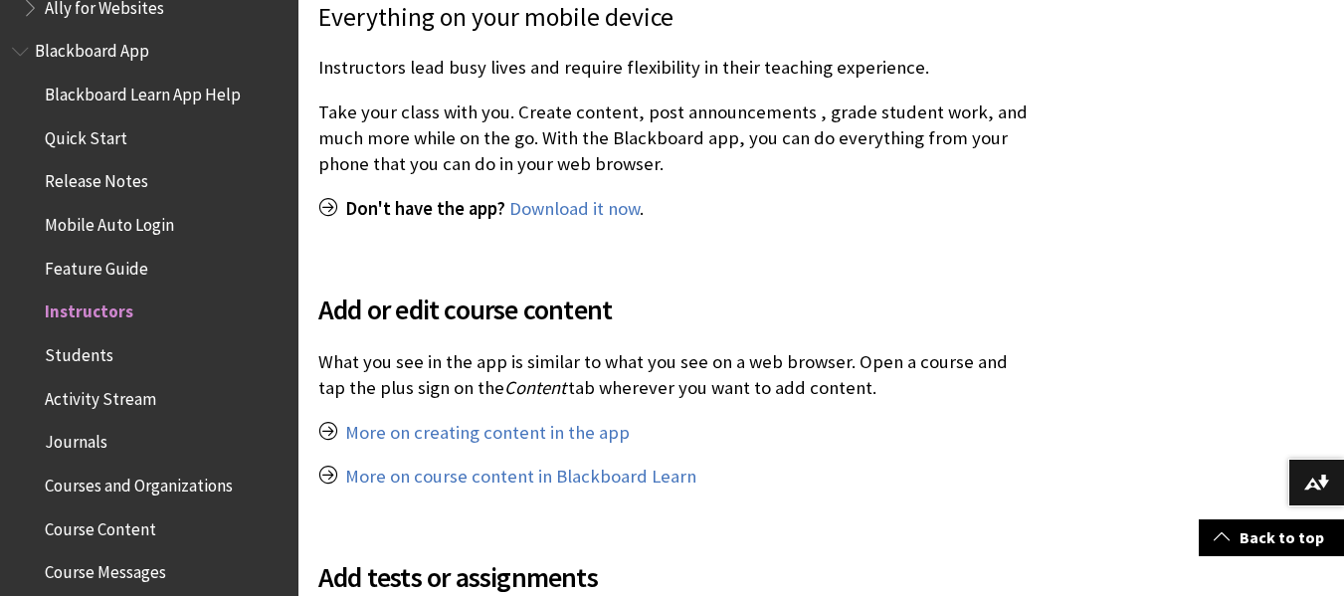
click at [106, 314] on span "Instructors" at bounding box center [89, 309] width 89 height 27
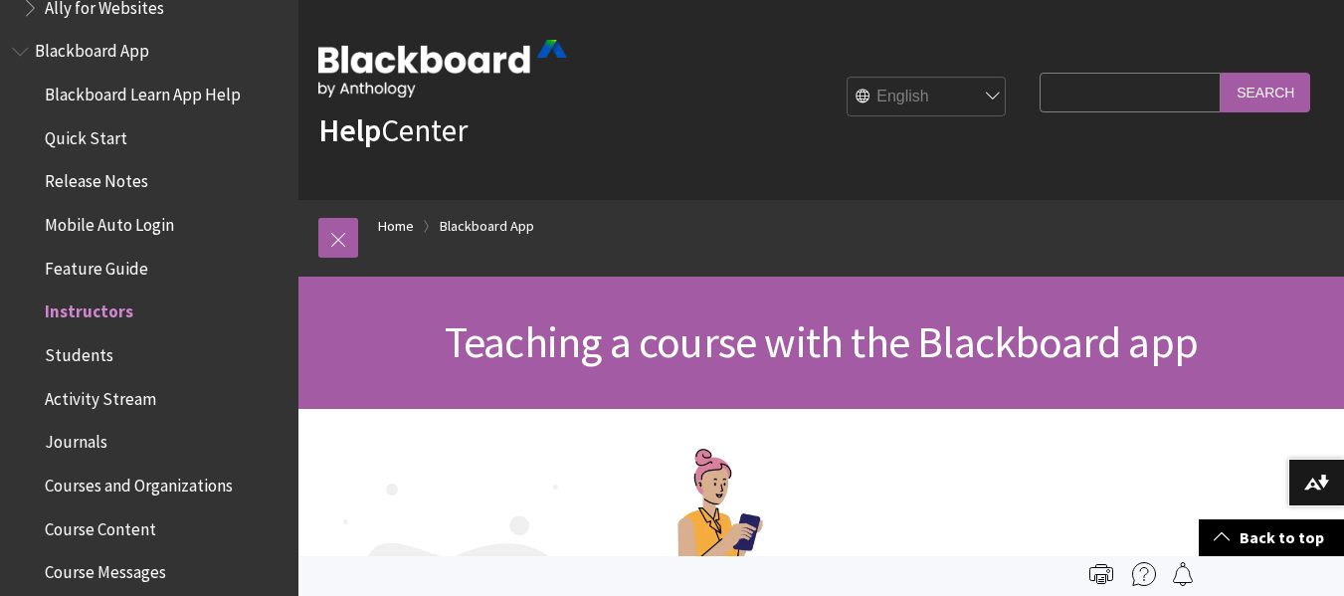
scroll to position [0, 0]
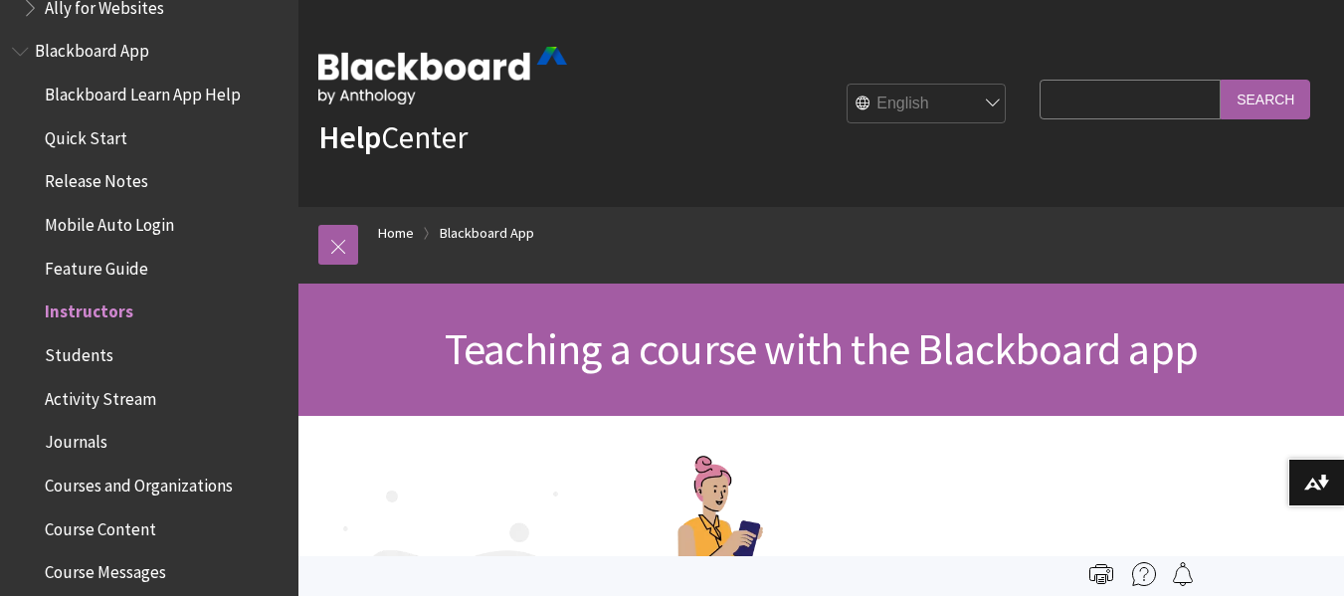
click at [1076, 94] on input "Search Query" at bounding box center [1130, 99] width 181 height 39
type input "video on grading"
click at [1221, 80] on input "Search" at bounding box center [1266, 99] width 90 height 39
click at [1286, 100] on input "Search" at bounding box center [1266, 99] width 90 height 39
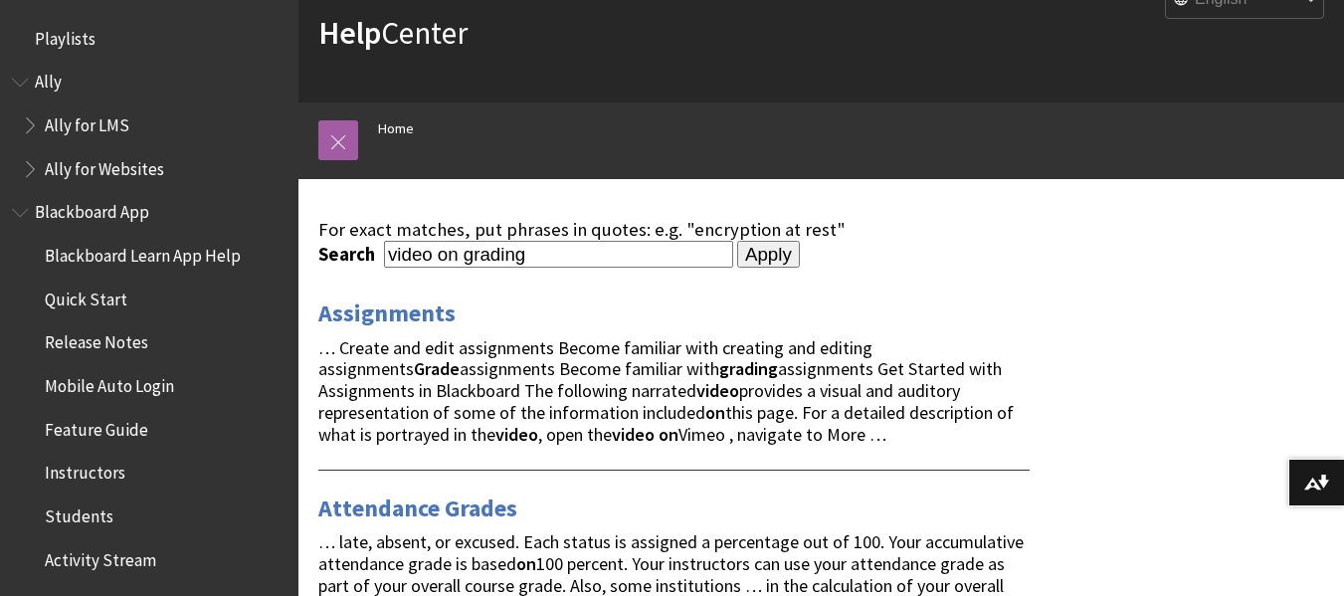
scroll to position [191, 0]
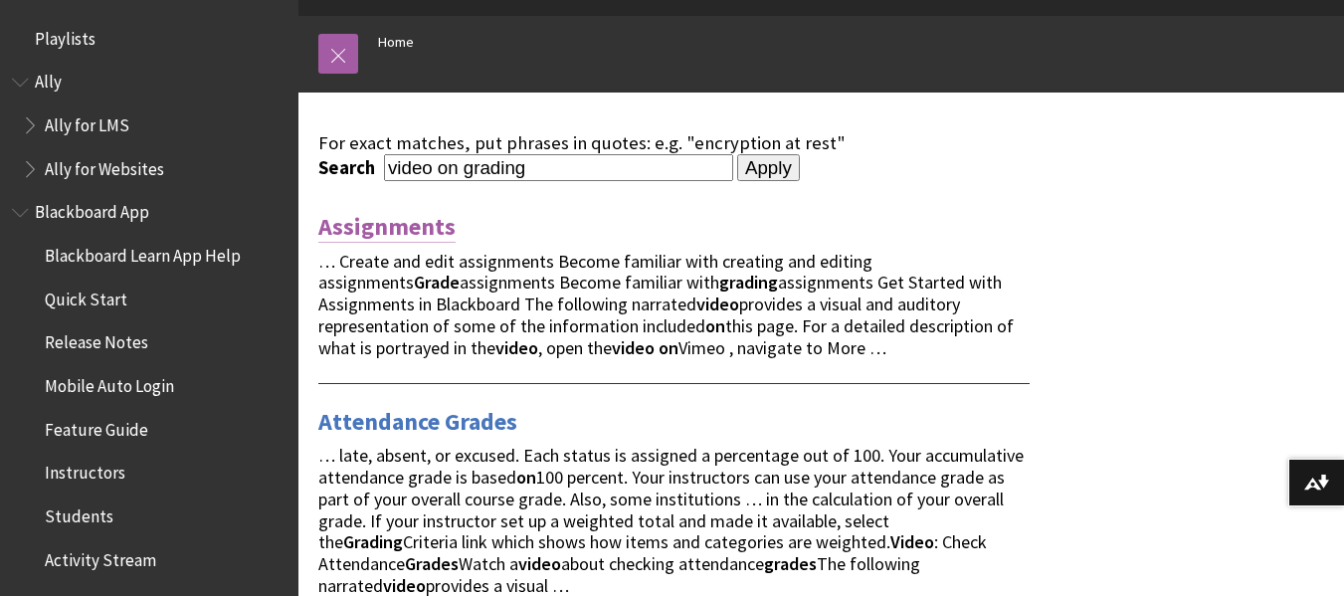
click at [387, 226] on link "Assignments" at bounding box center [386, 227] width 137 height 32
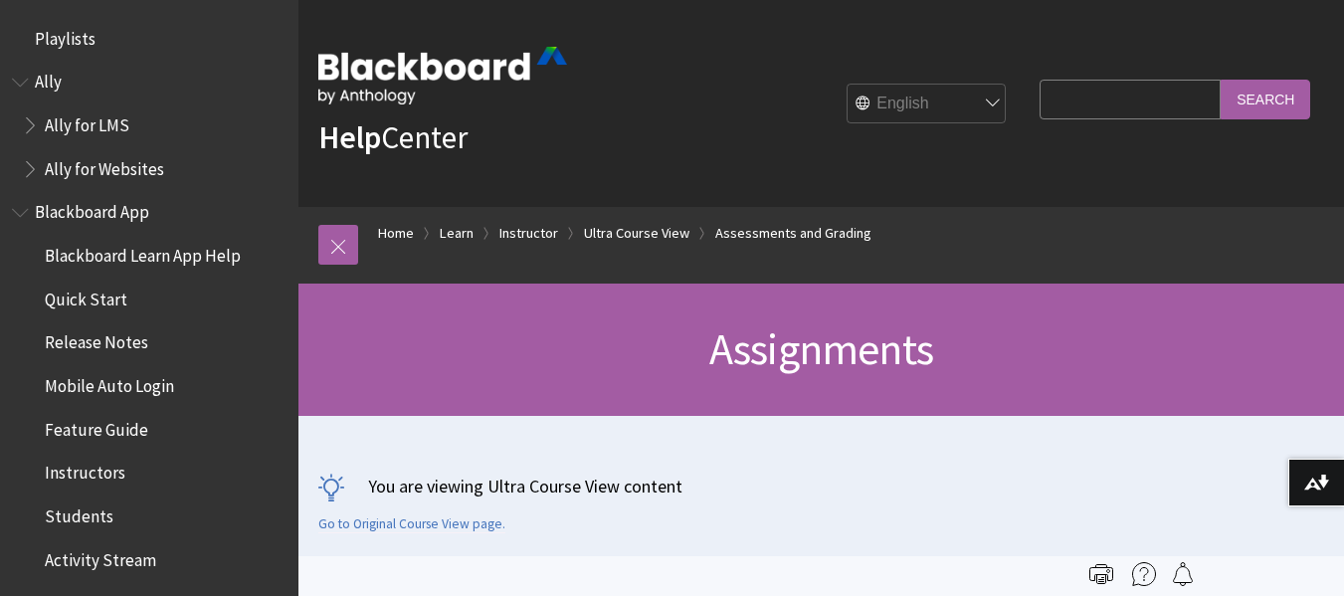
scroll to position [3117, 0]
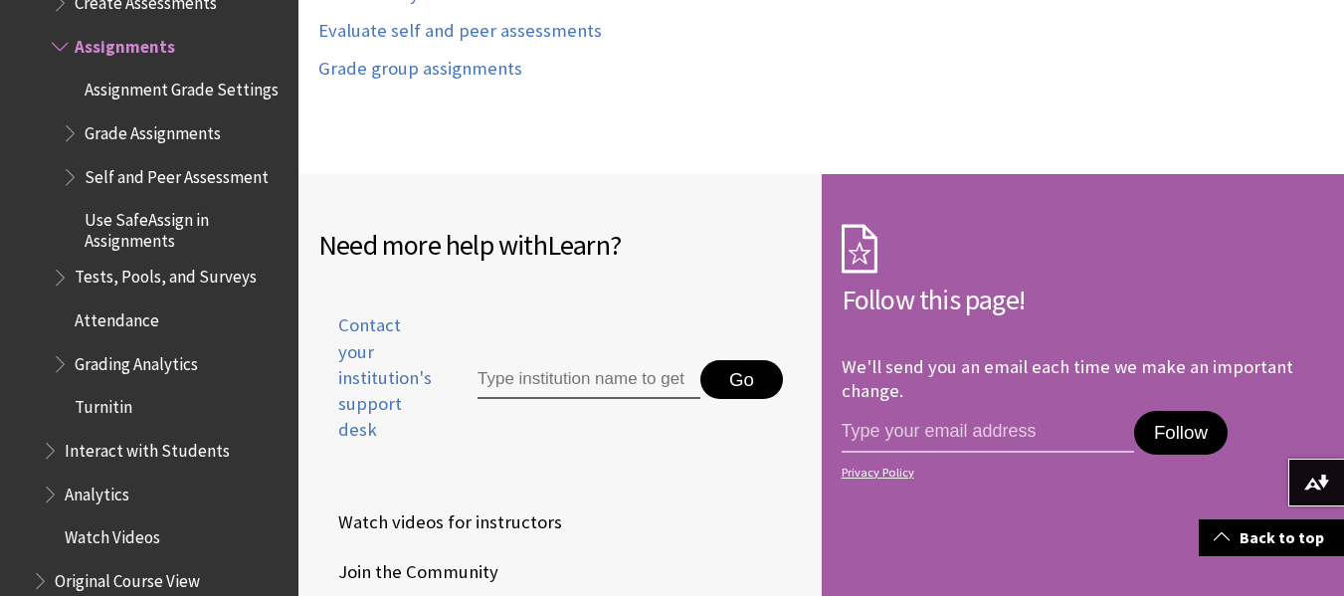
click at [1165, 433] on button "Follow" at bounding box center [1181, 433] width 94 height 44
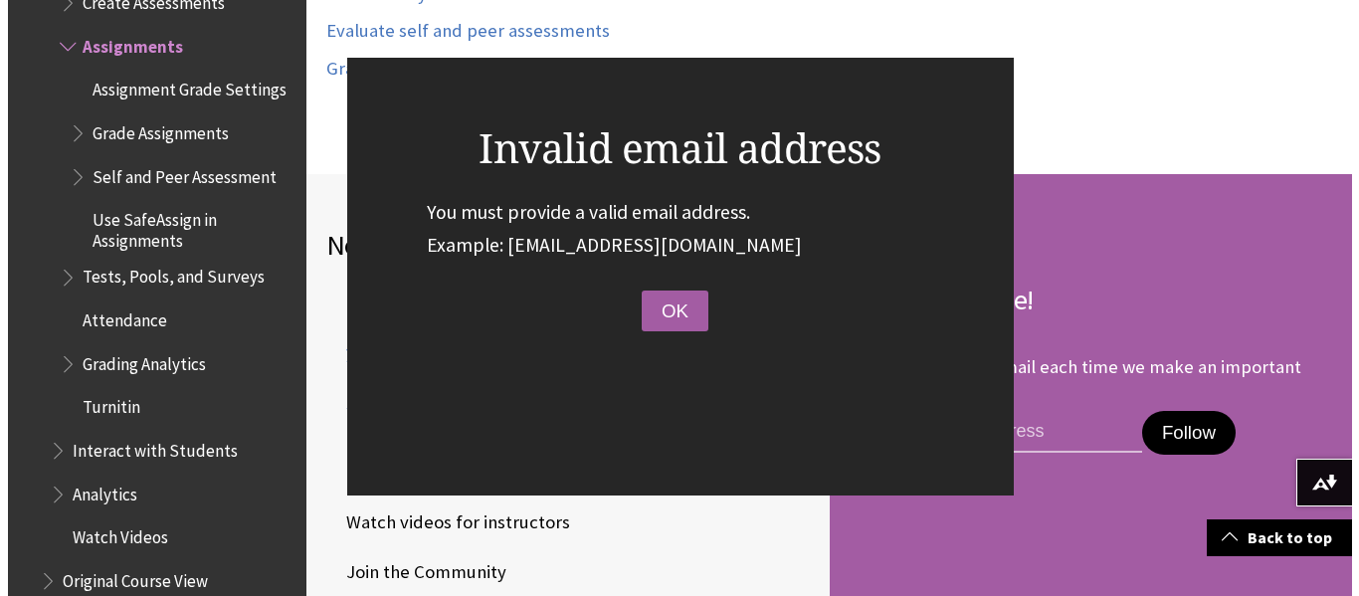
scroll to position [2805, 0]
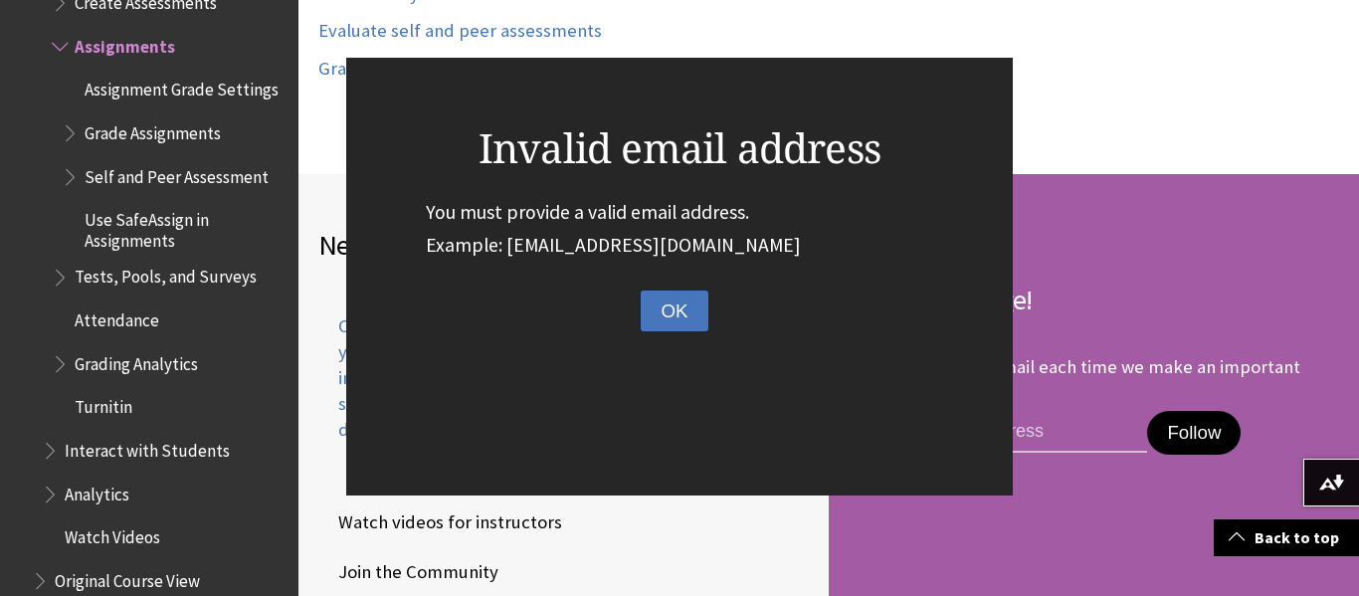
click at [704, 308] on button "OK" at bounding box center [674, 312] width 67 height 42
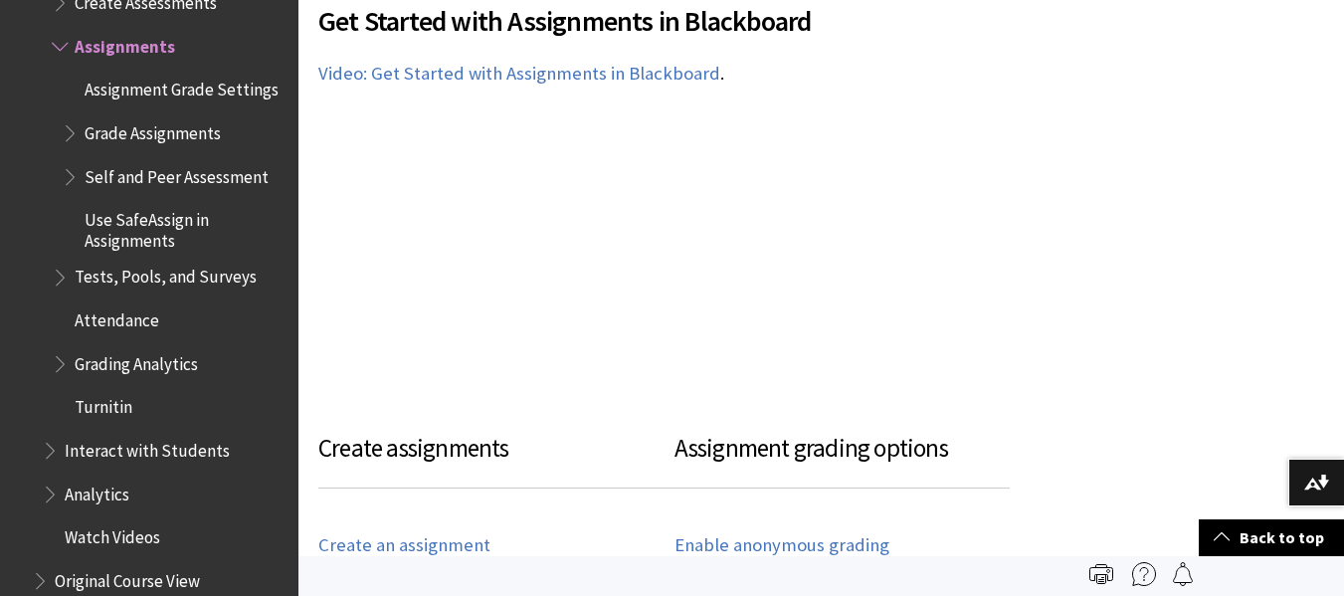
scroll to position [1054, 0]
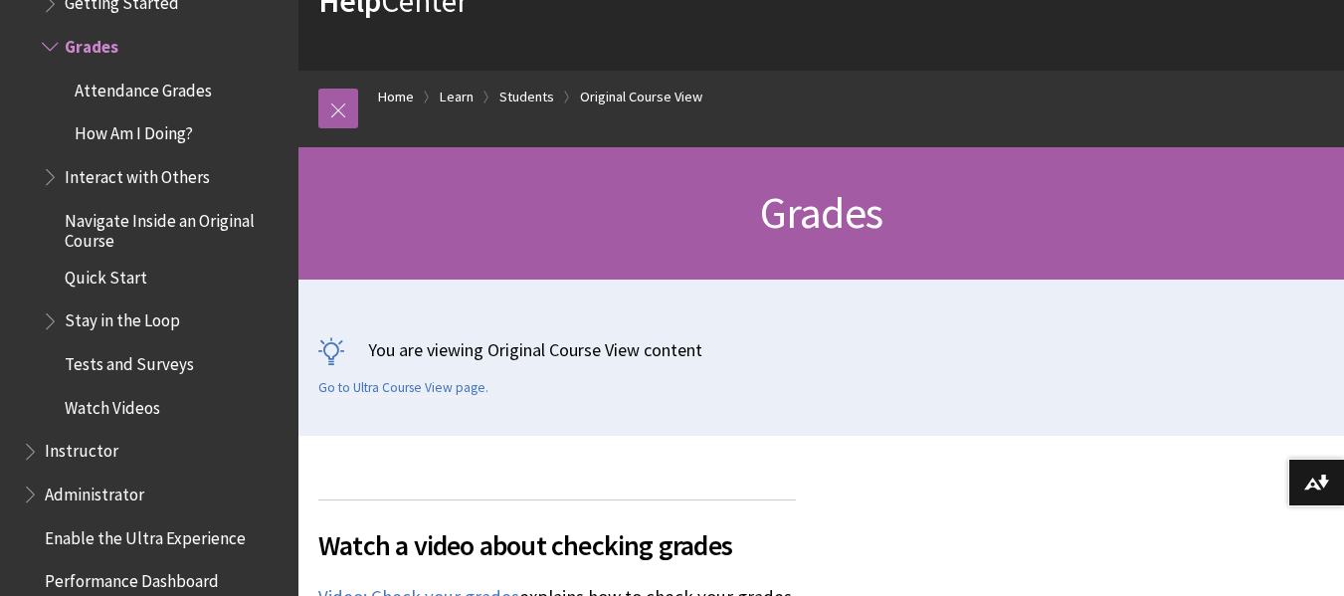
scroll to position [224, 0]
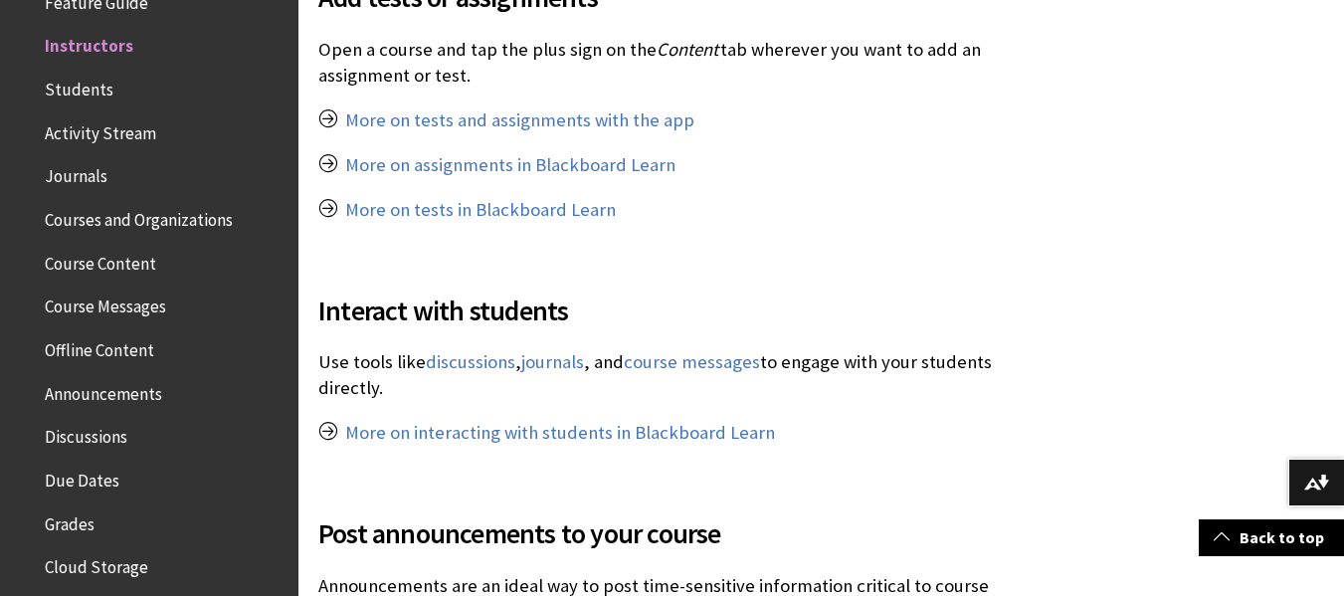
scroll to position [1434, 0]
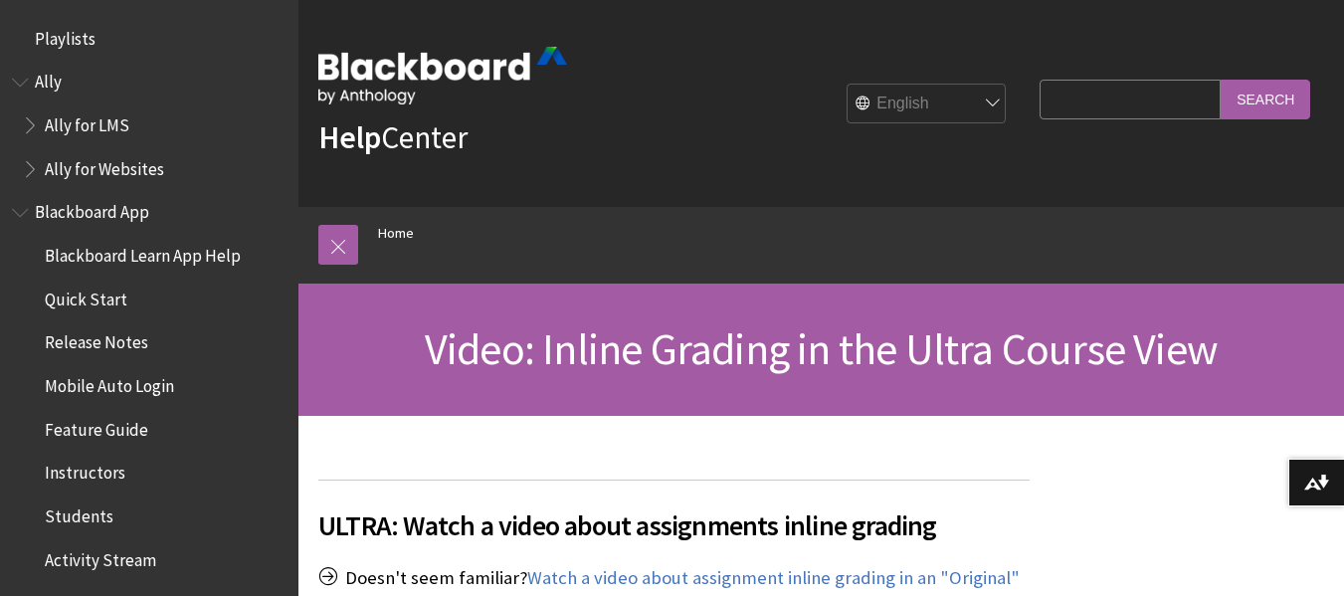
click at [1085, 112] on input "Search Query" at bounding box center [1130, 99] width 181 height 39
click at [1040, 101] on input "calculate grades" at bounding box center [1130, 99] width 181 height 39
type input "video calculate grades"
click at [1221, 80] on input "Search" at bounding box center [1266, 99] width 90 height 39
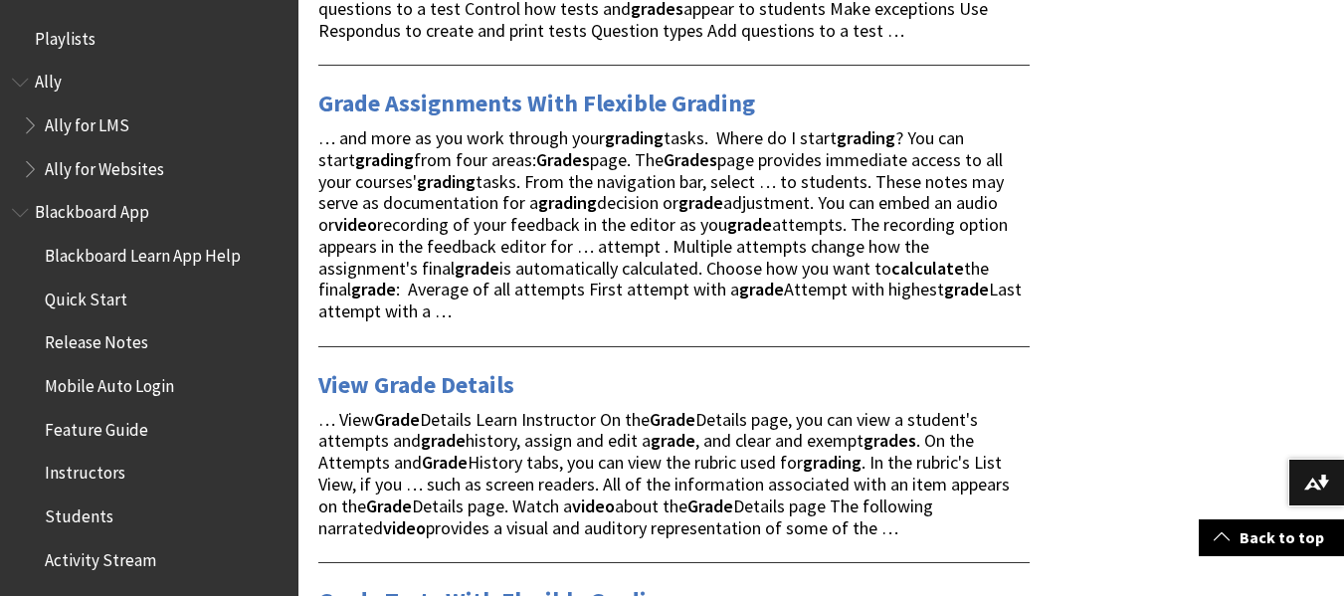
scroll to position [900, 0]
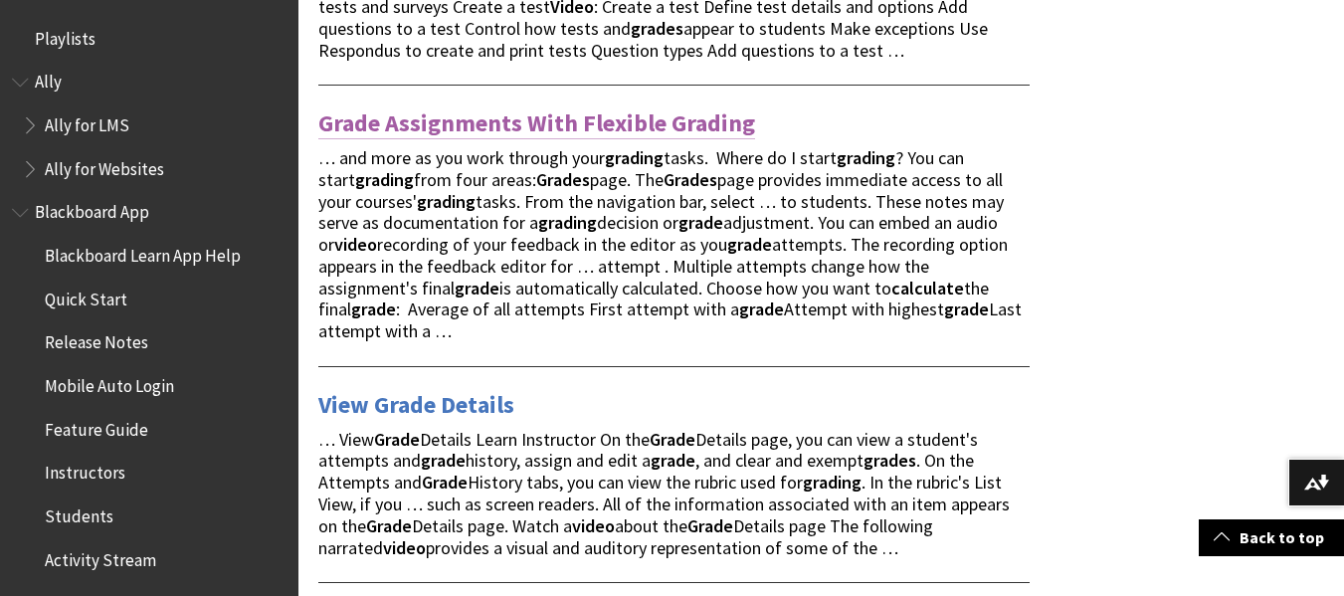
click at [371, 122] on link "Grade Assignments With Flexible Grading" at bounding box center [536, 123] width 437 height 32
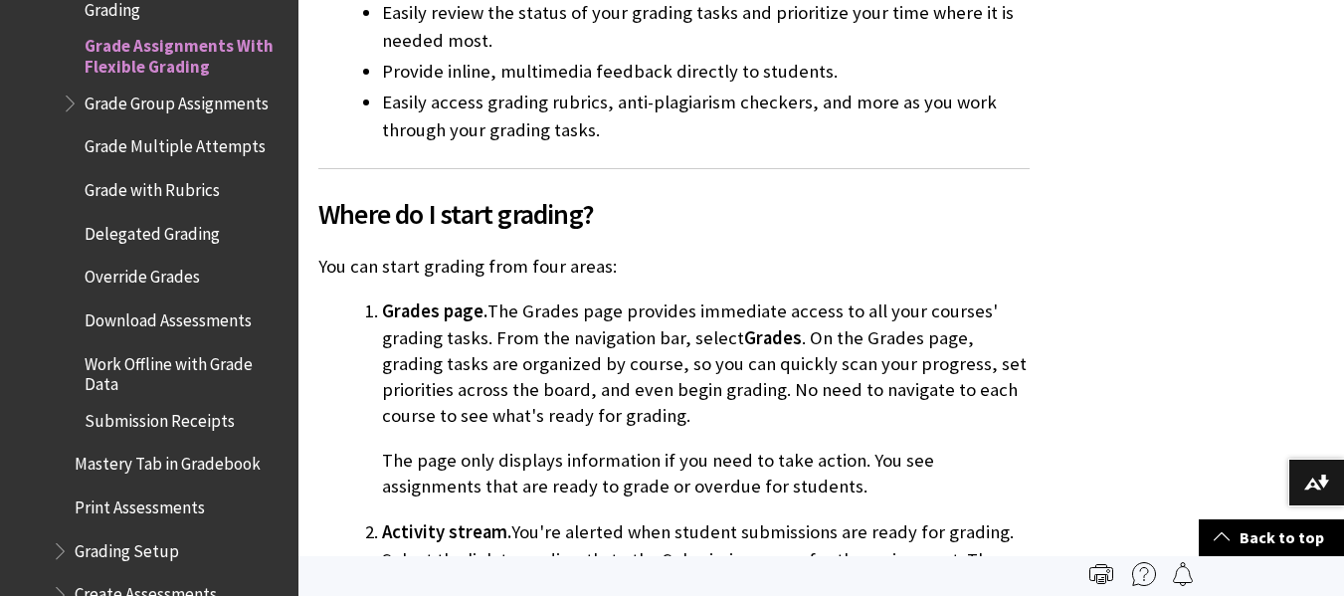
scroll to position [80, 0]
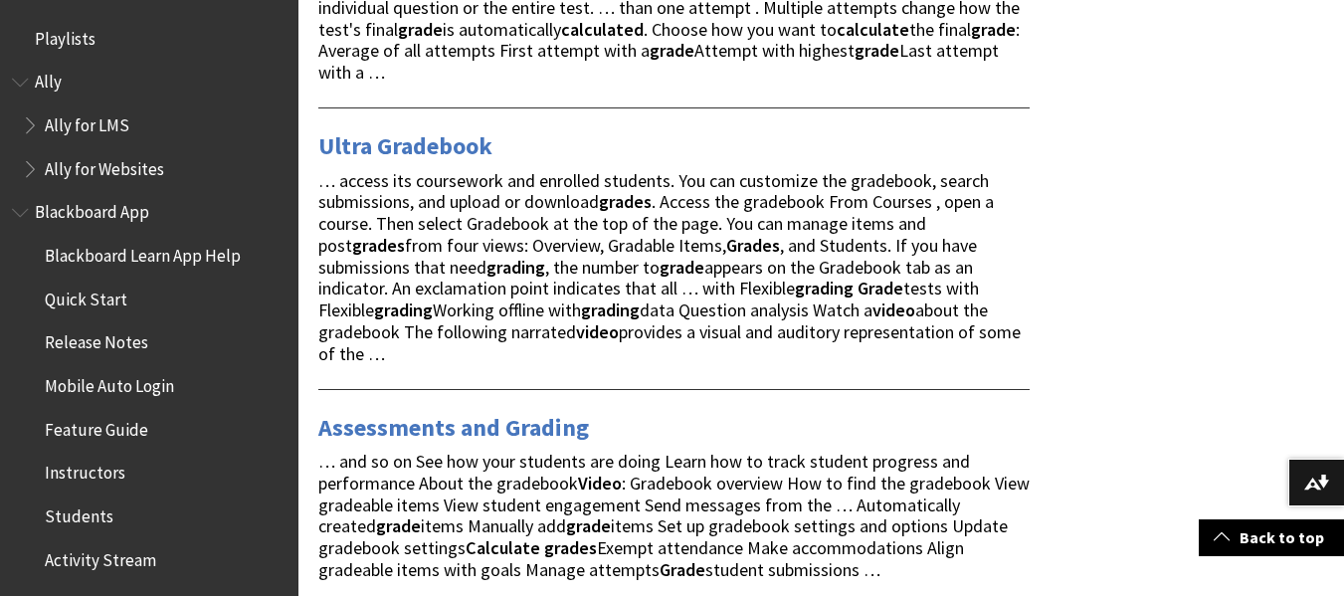
scroll to position [1697, 0]
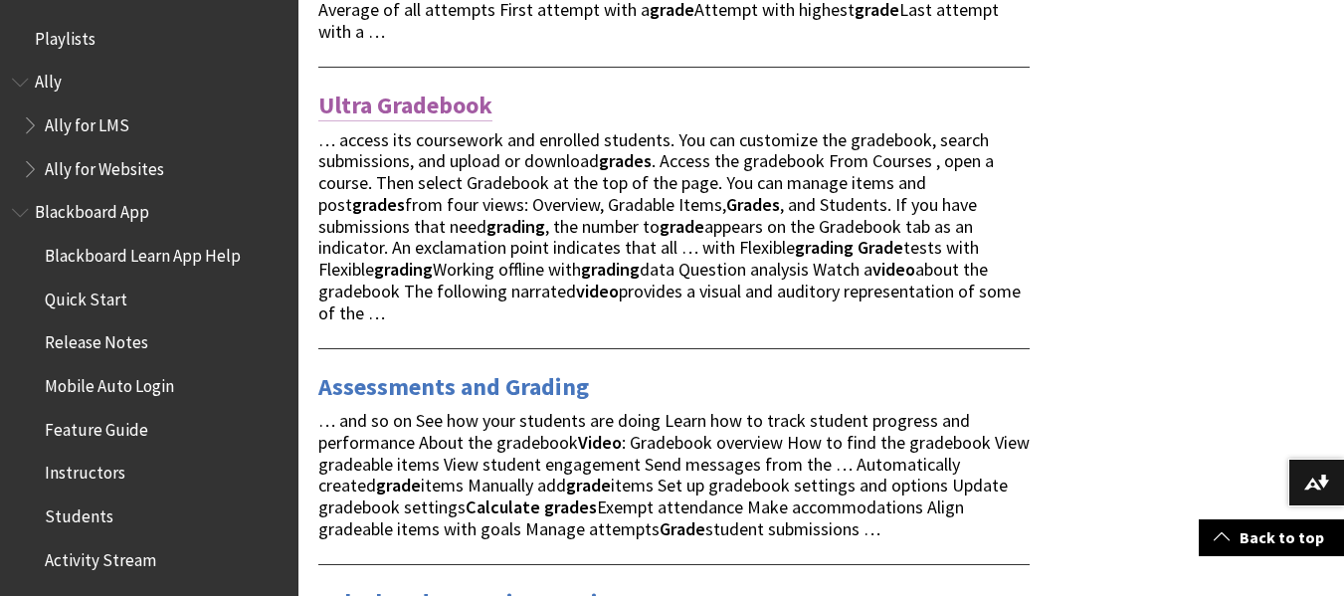
click at [411, 90] on link "Ultra Gradebook" at bounding box center [405, 106] width 174 height 32
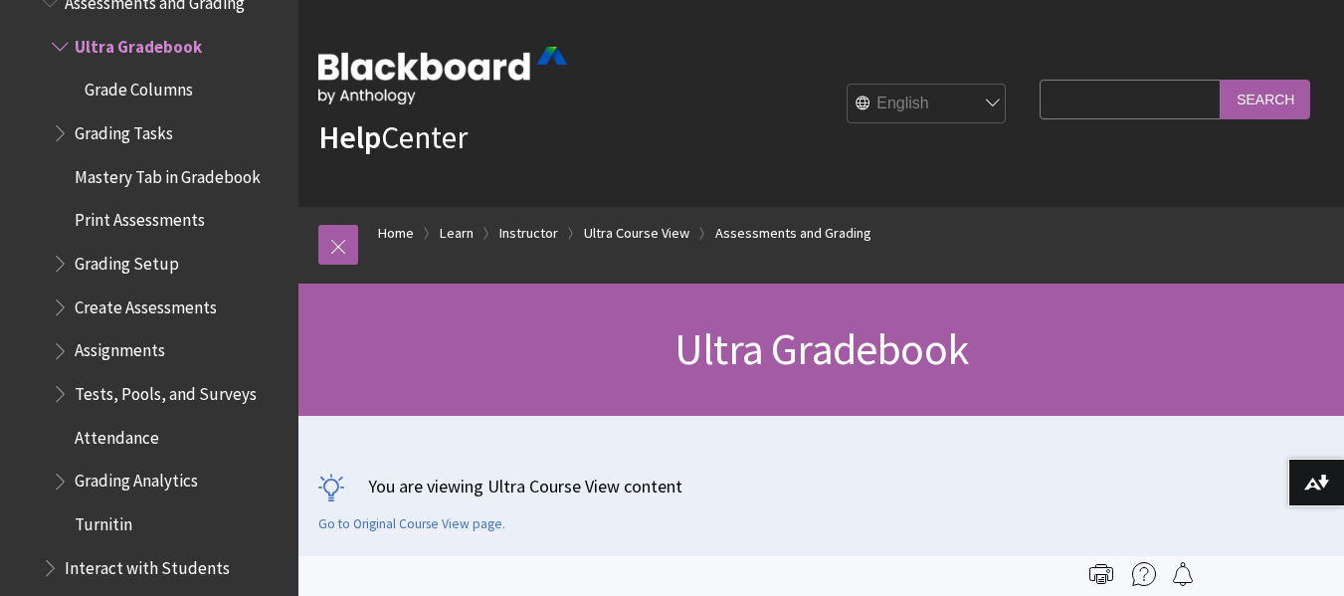
click at [1188, 280] on div "Breadcrumb Home Learn Instructor Ultra Course View Assessments and Grading" at bounding box center [841, 245] width 966 height 77
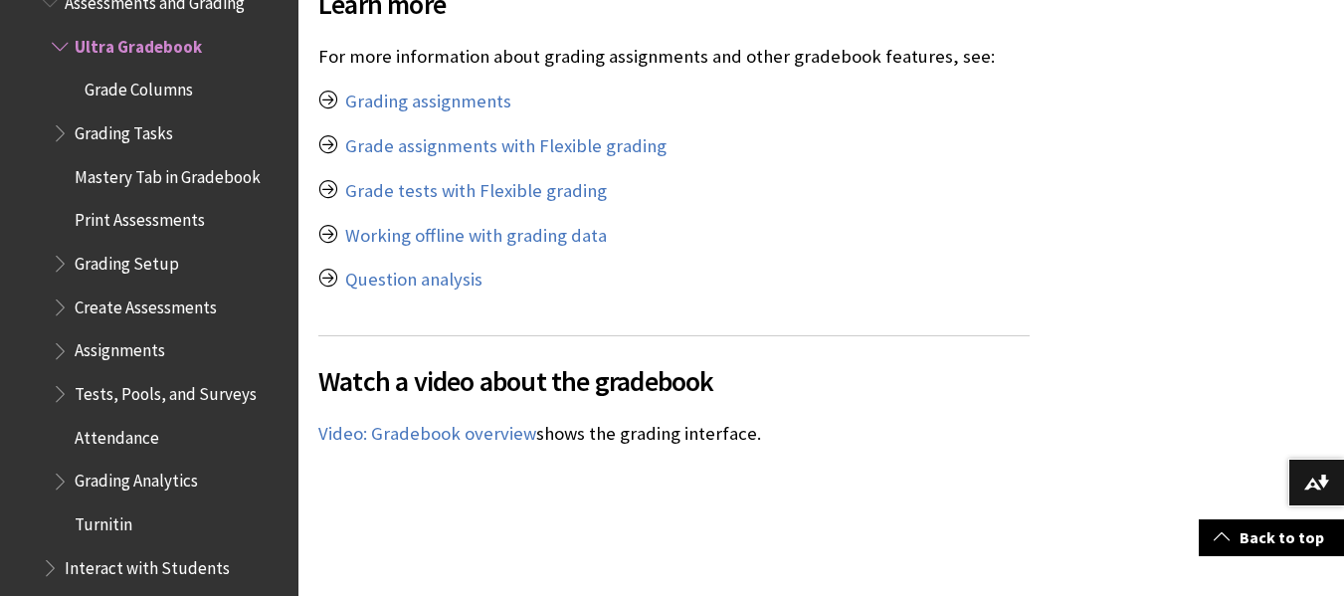
scroll to position [12515, 0]
